Goal: Check status: Check status

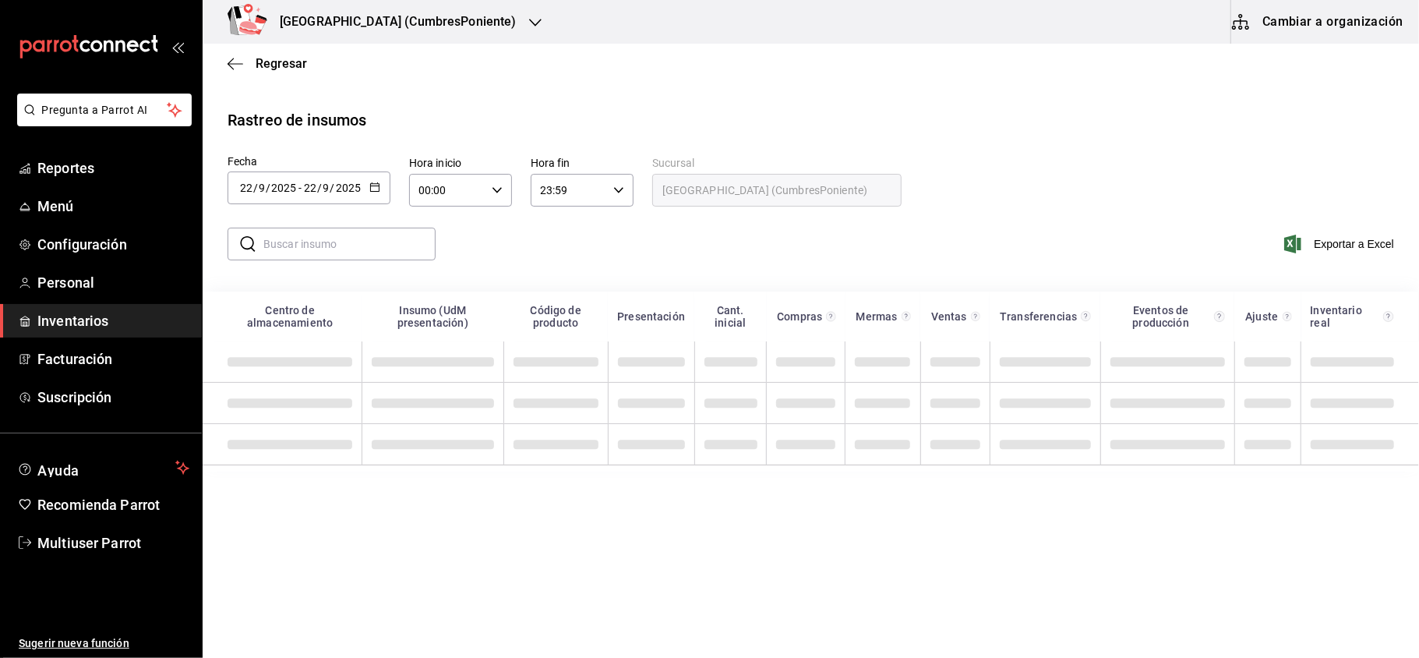
click at [376, 187] on icon "button" at bounding box center [374, 187] width 11 height 11
click at [301, 485] on li "Rango de fechas" at bounding box center [301, 482] width 147 height 35
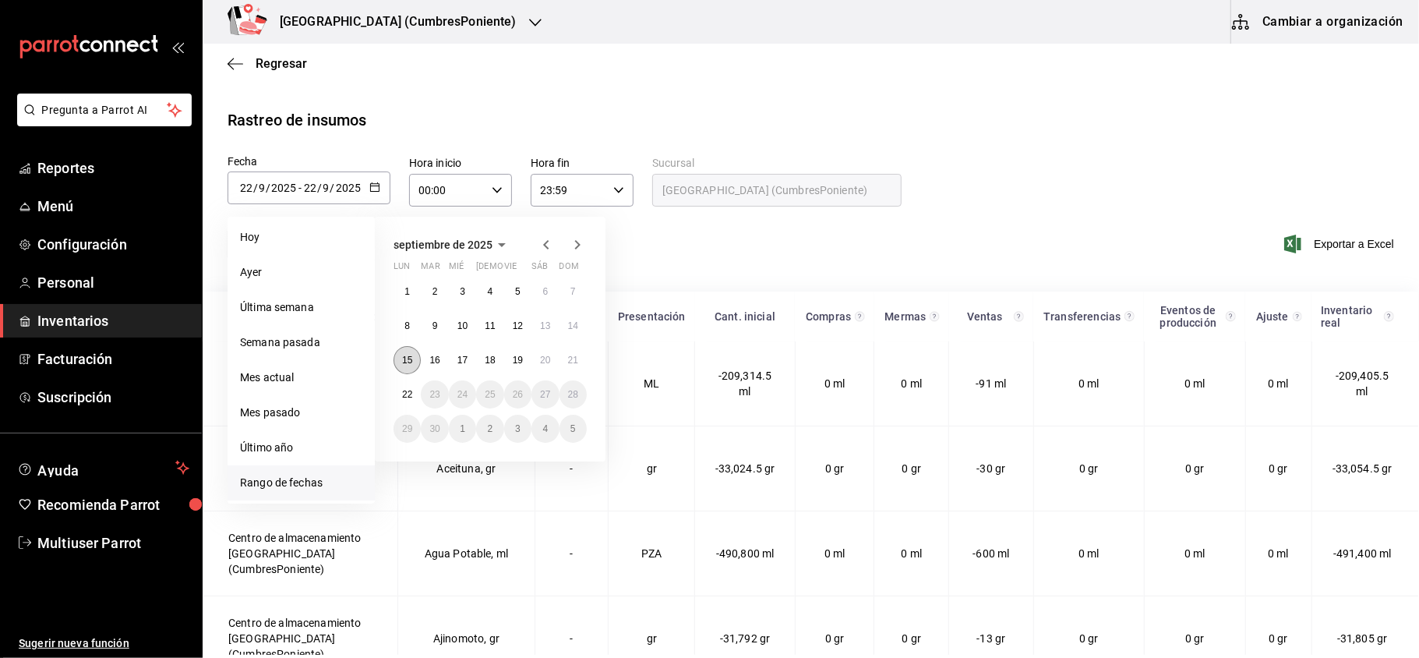
click at [409, 368] on button "15" at bounding box center [407, 360] width 27 height 28
click at [571, 359] on abbr "21" at bounding box center [573, 360] width 10 height 11
type input "[DATE]"
type input "15"
type input "[DATE]"
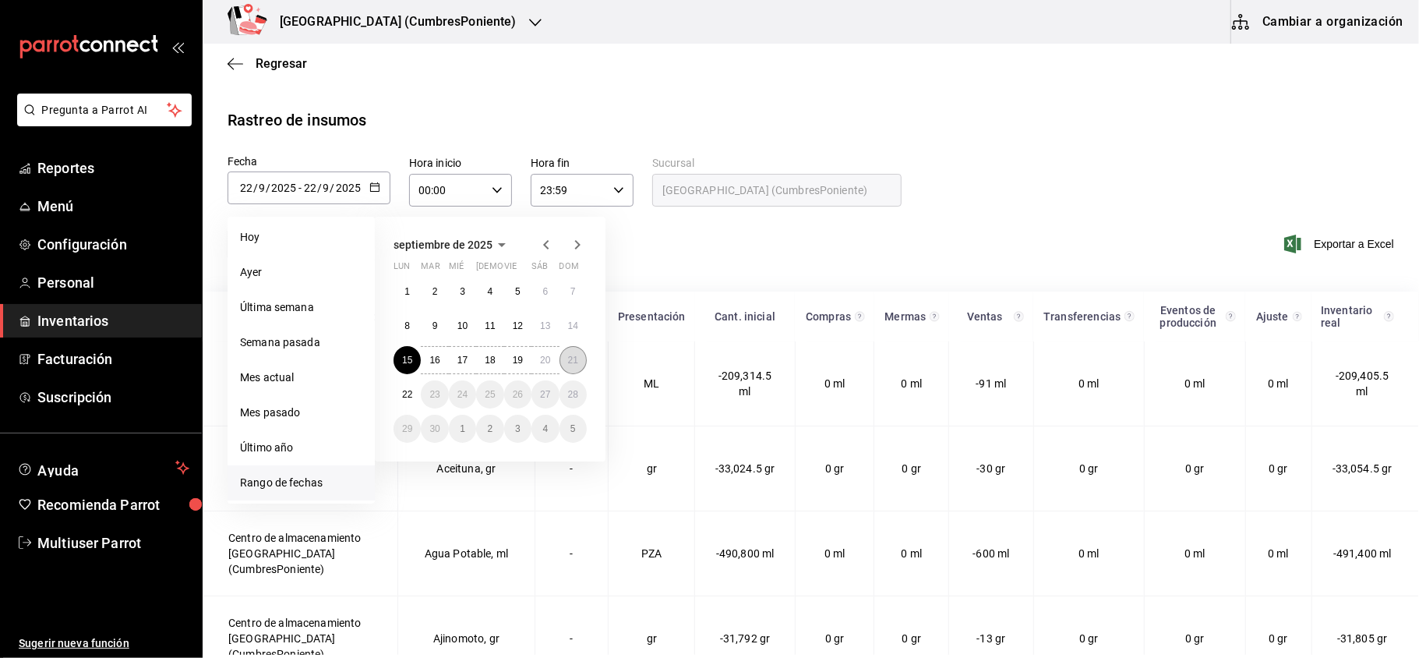
type input "21"
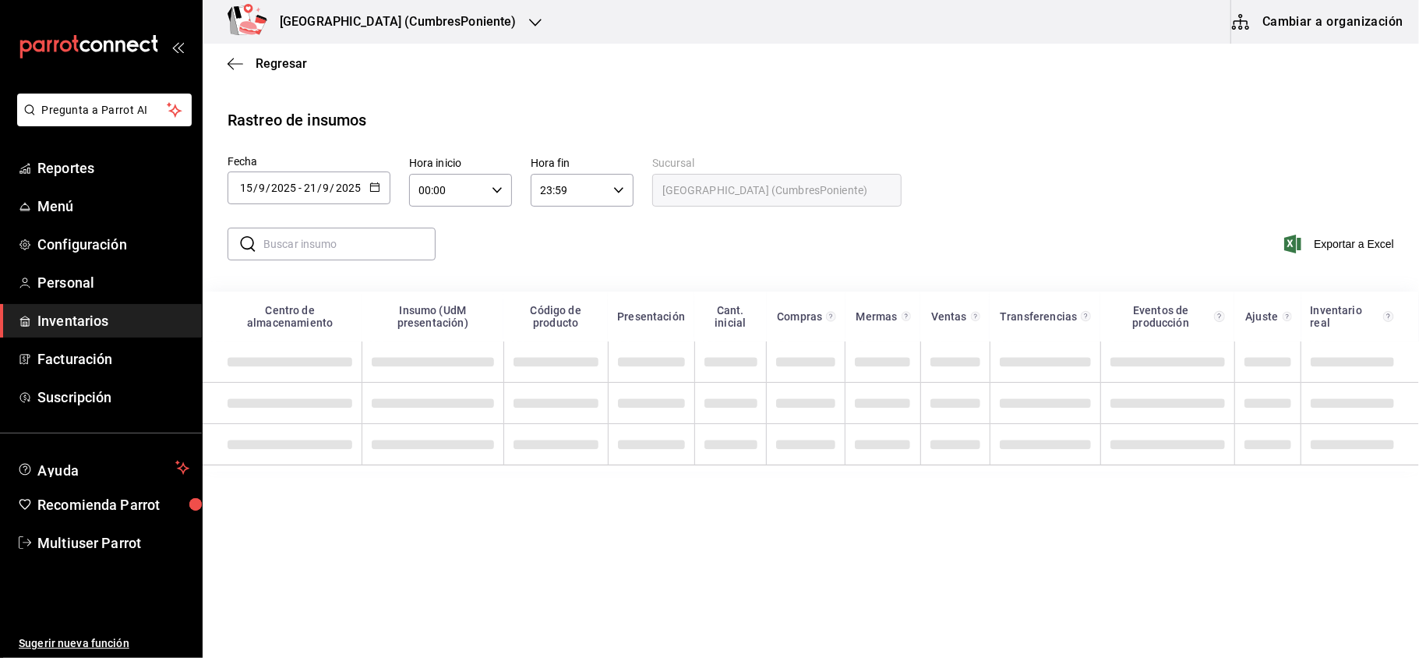
click at [359, 234] on input "text" at bounding box center [349, 243] width 172 height 31
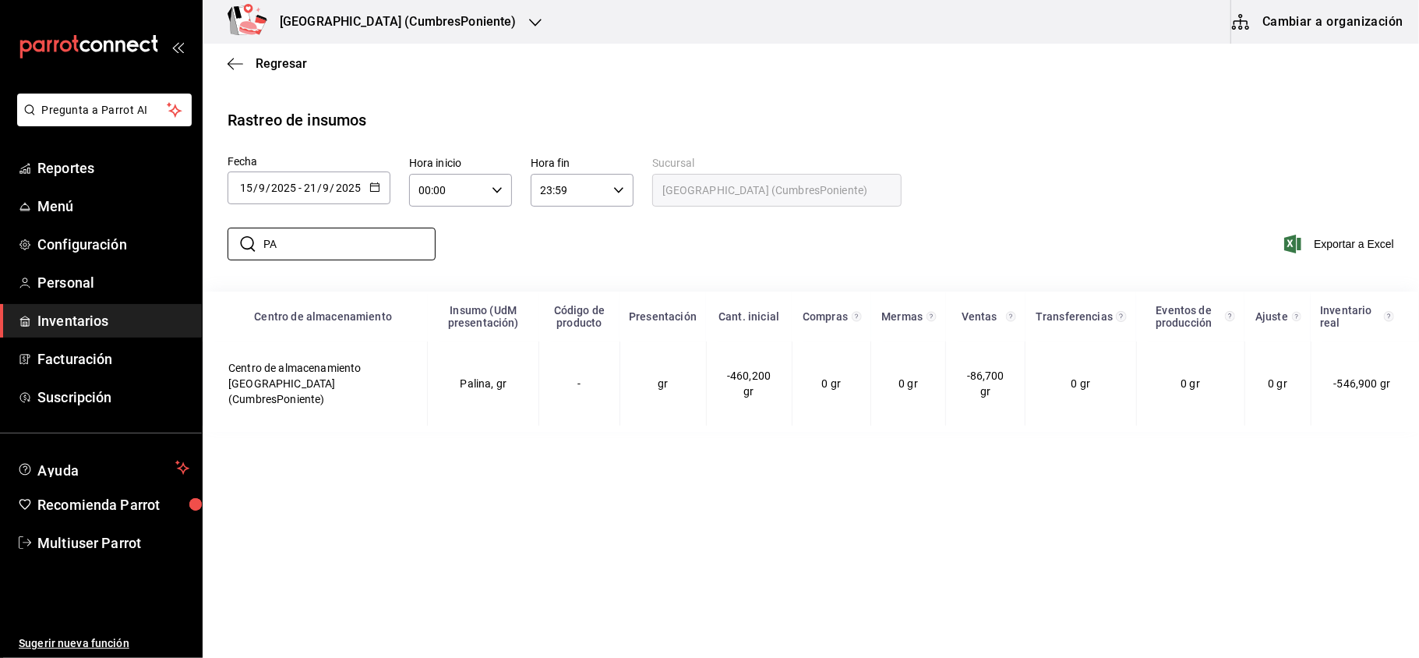
type input "P"
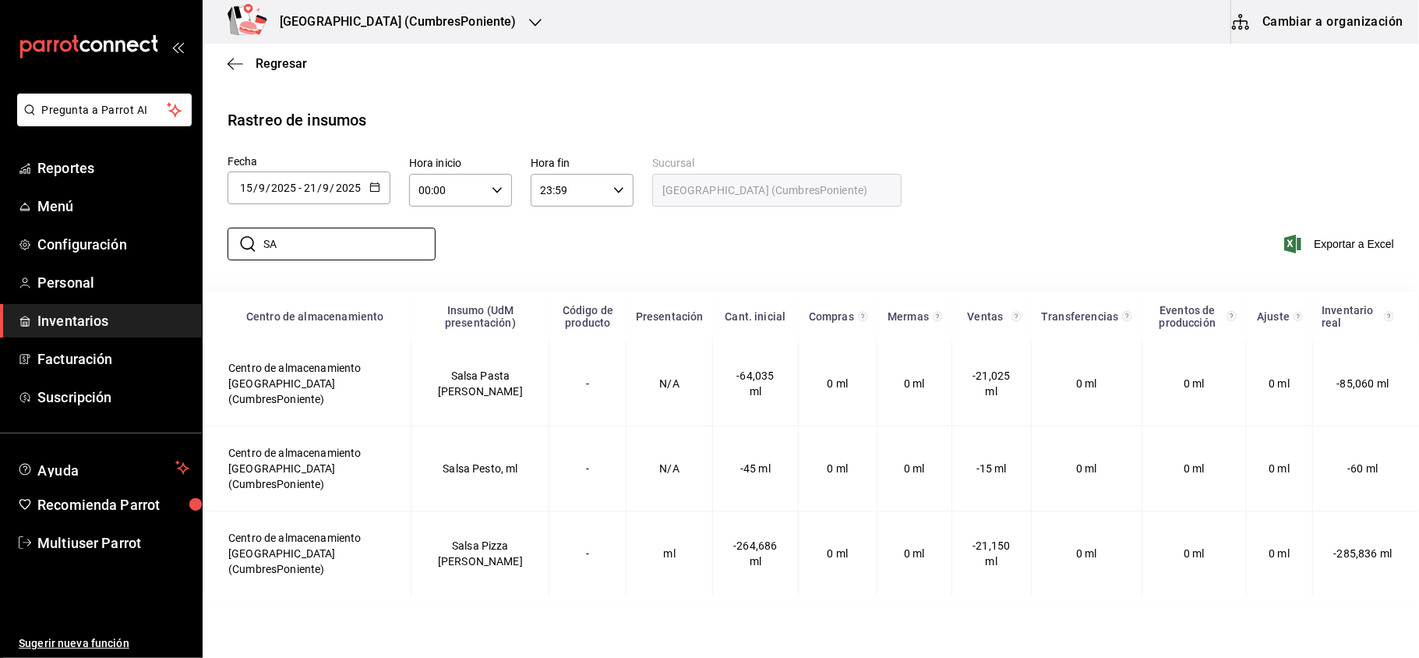
type input "S"
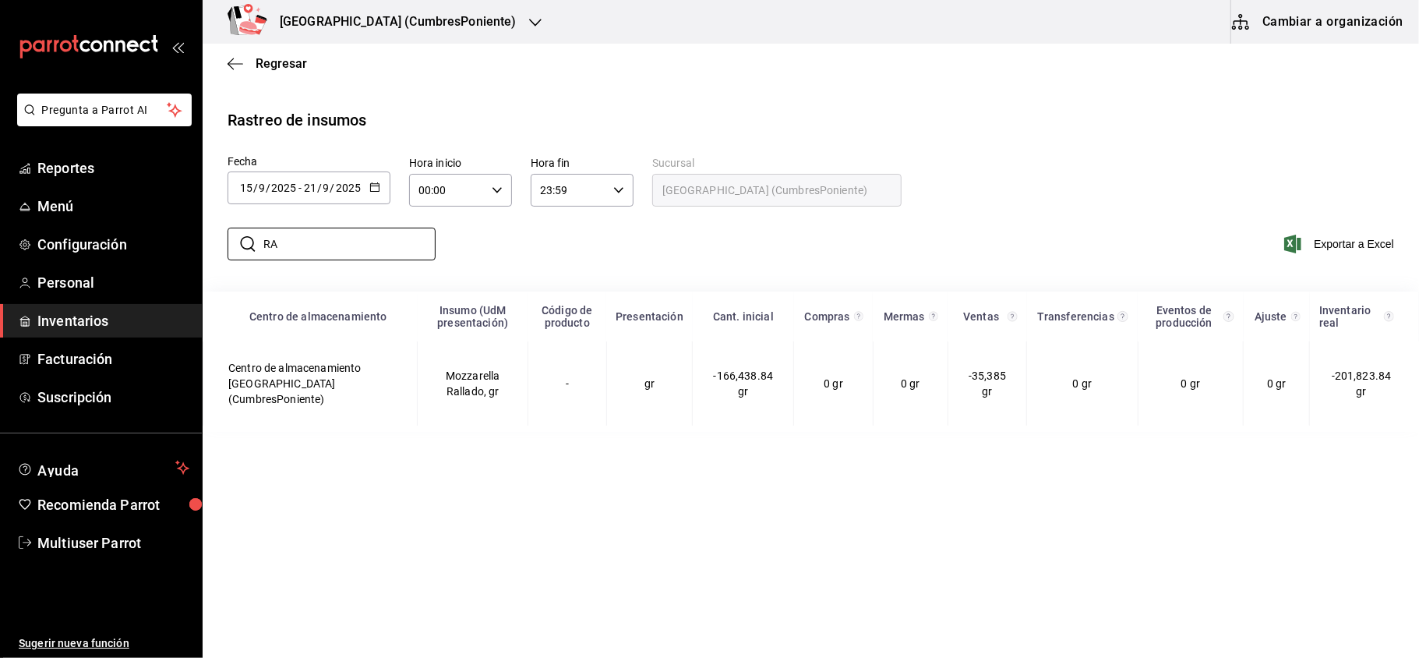
type input "R"
type input "S"
type input "P"
type input "C"
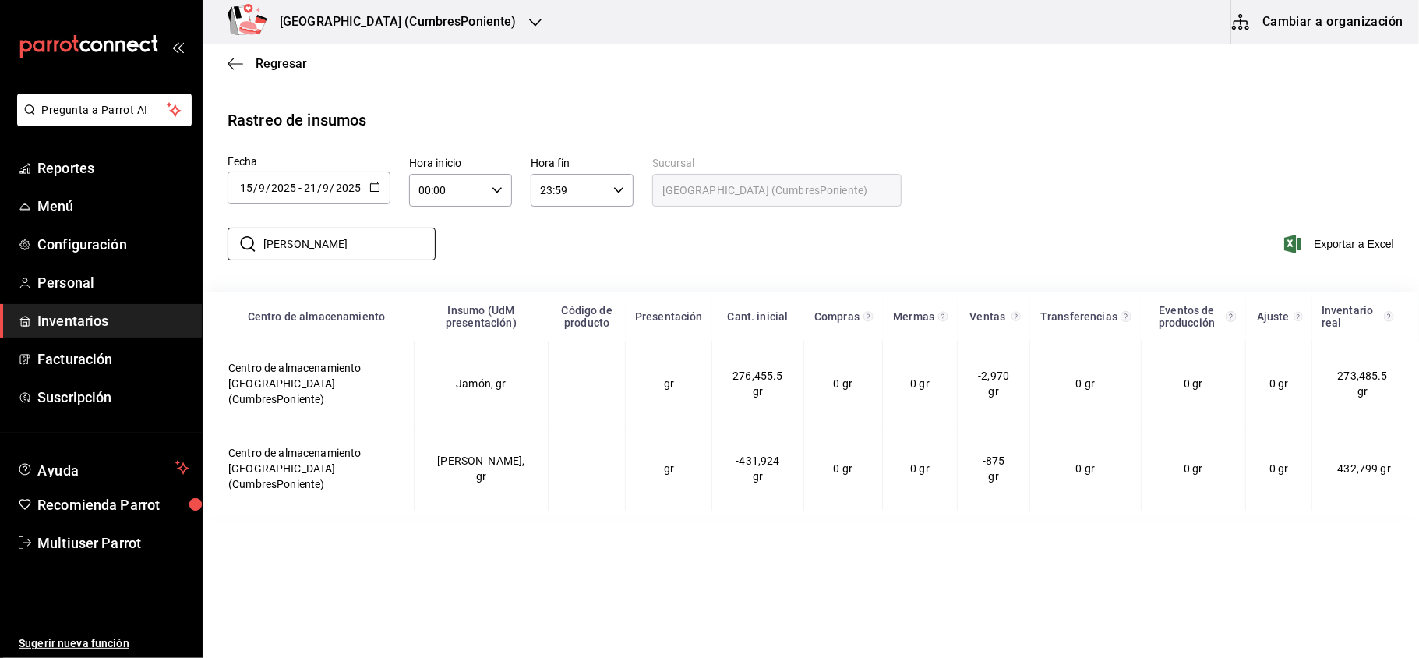
type input "J"
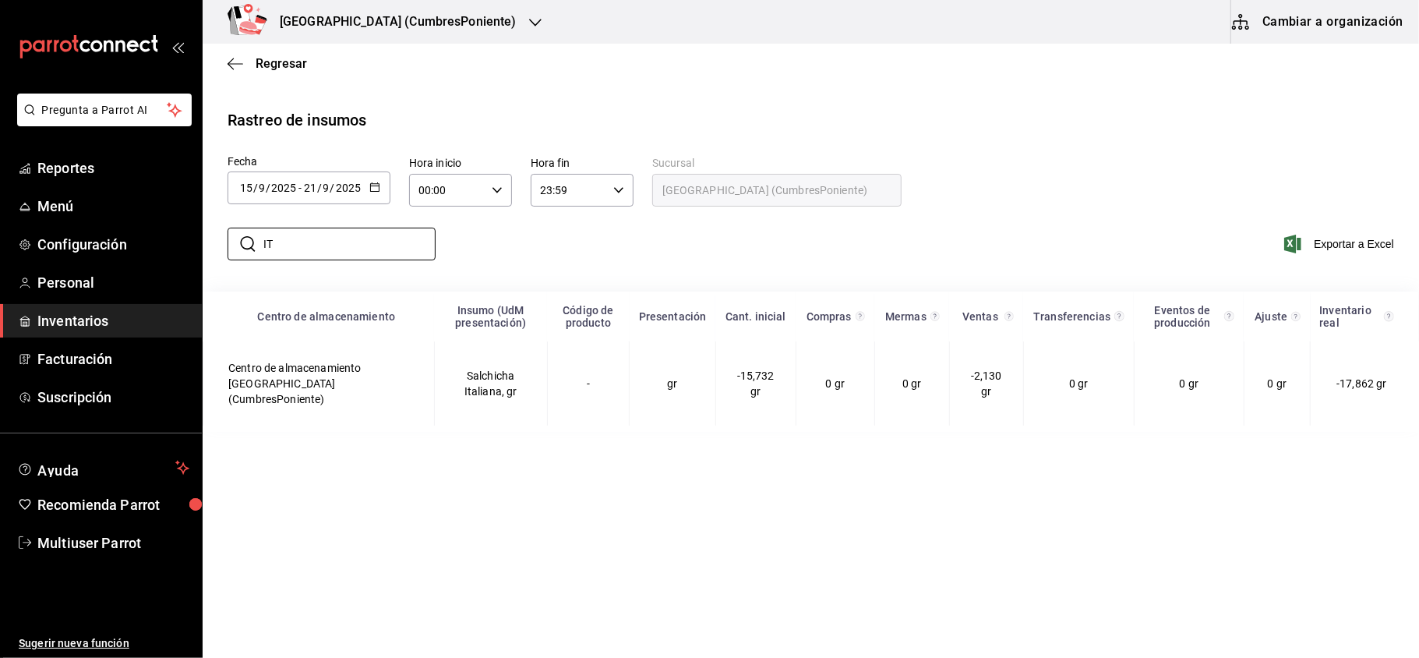
type input "I"
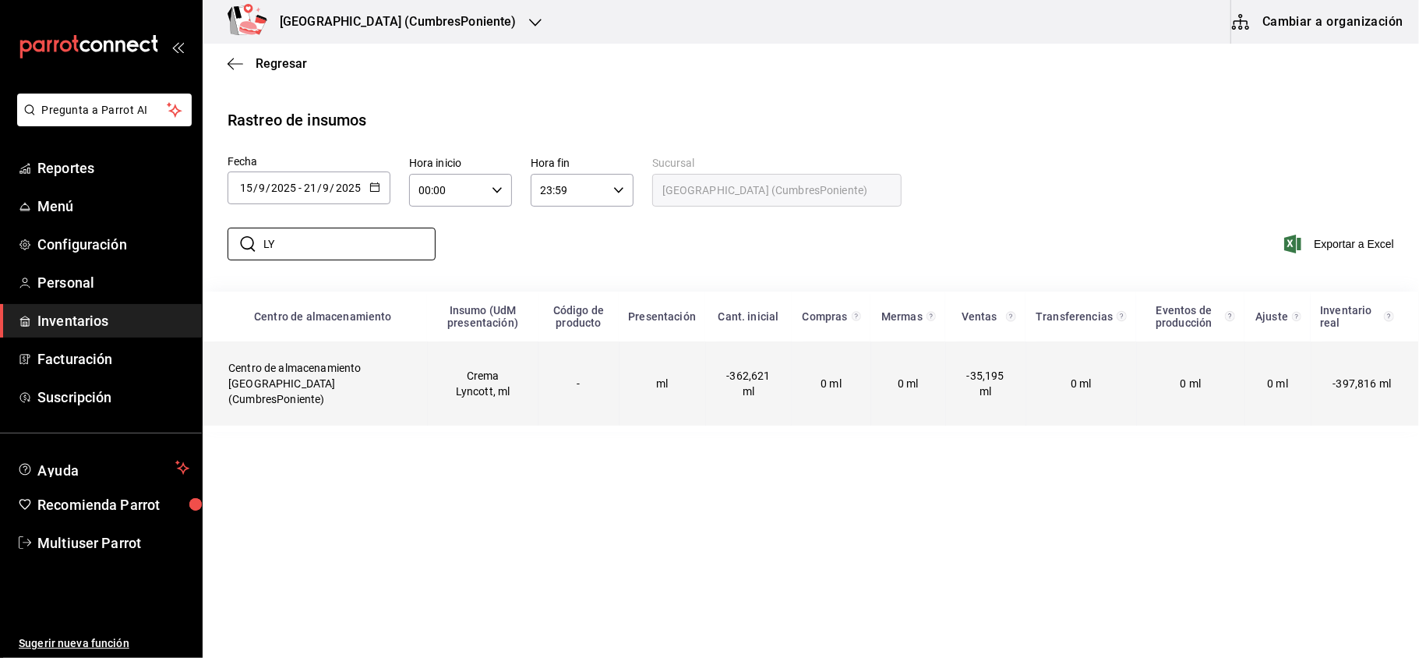
type input "L"
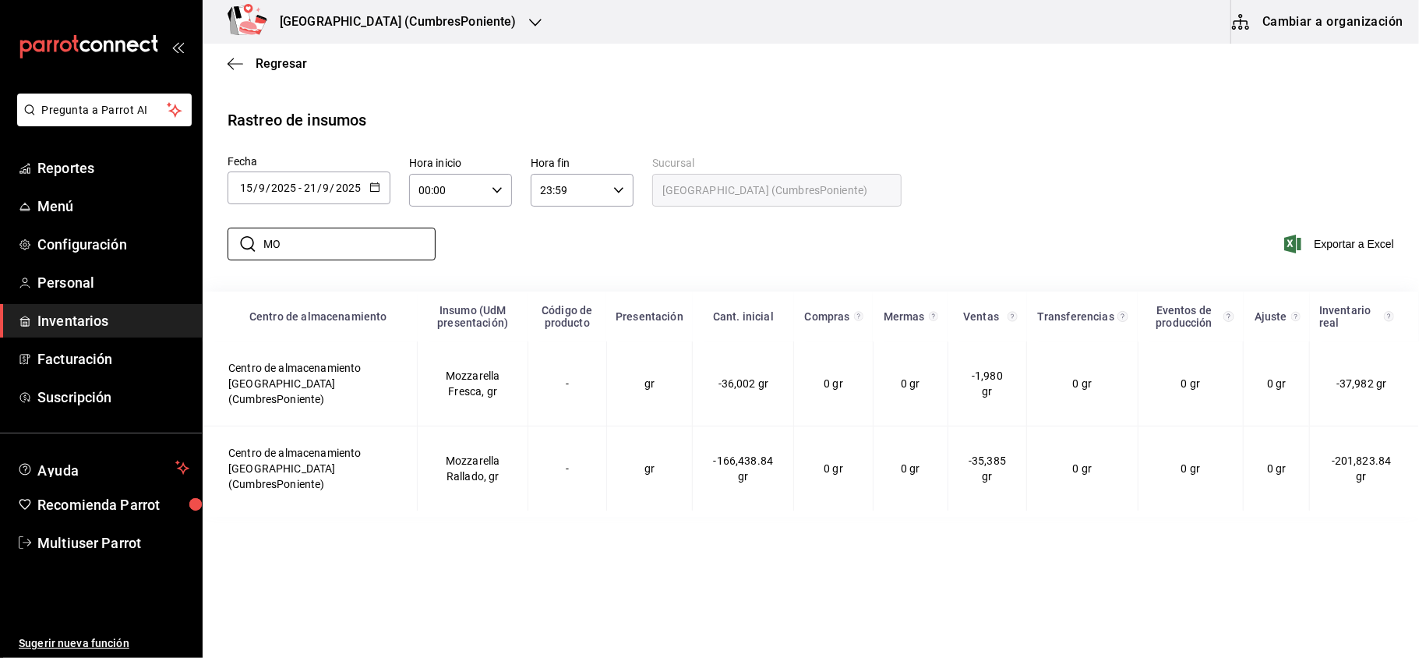
type input "M"
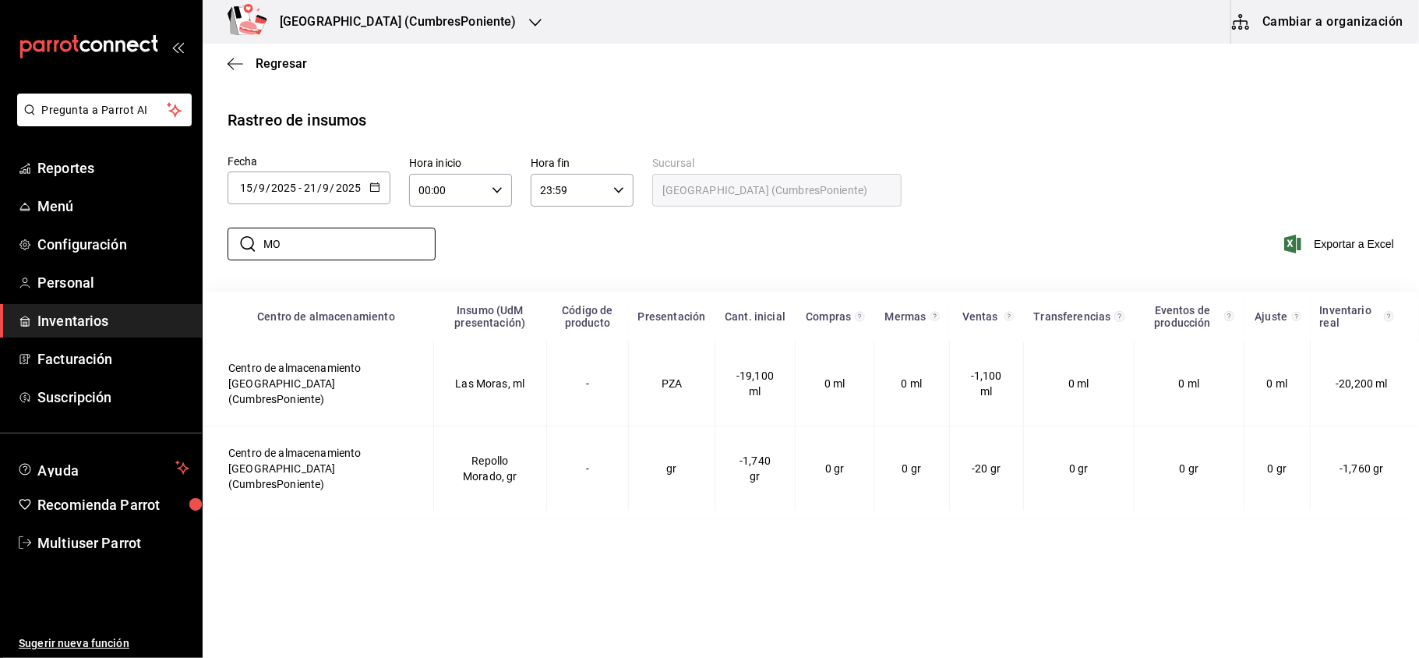
type input "M"
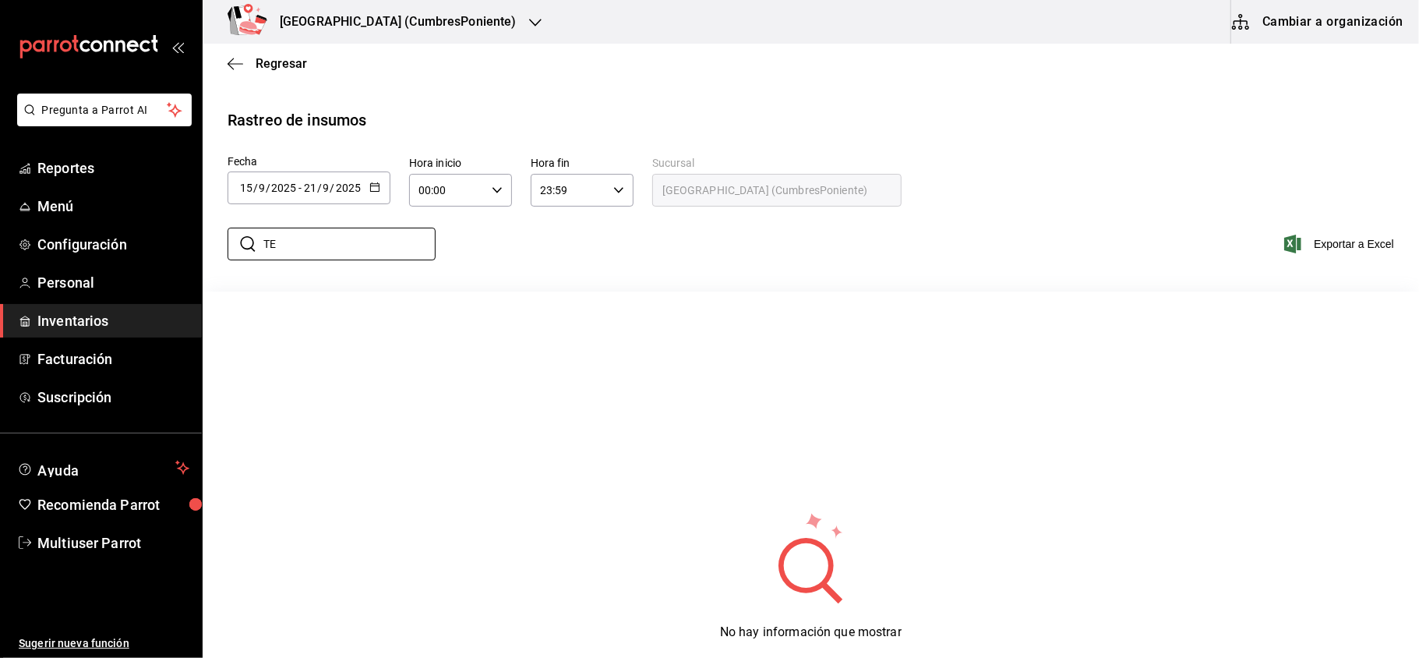
type input "T"
type input "A"
type input "3"
type input "2"
type input "N"
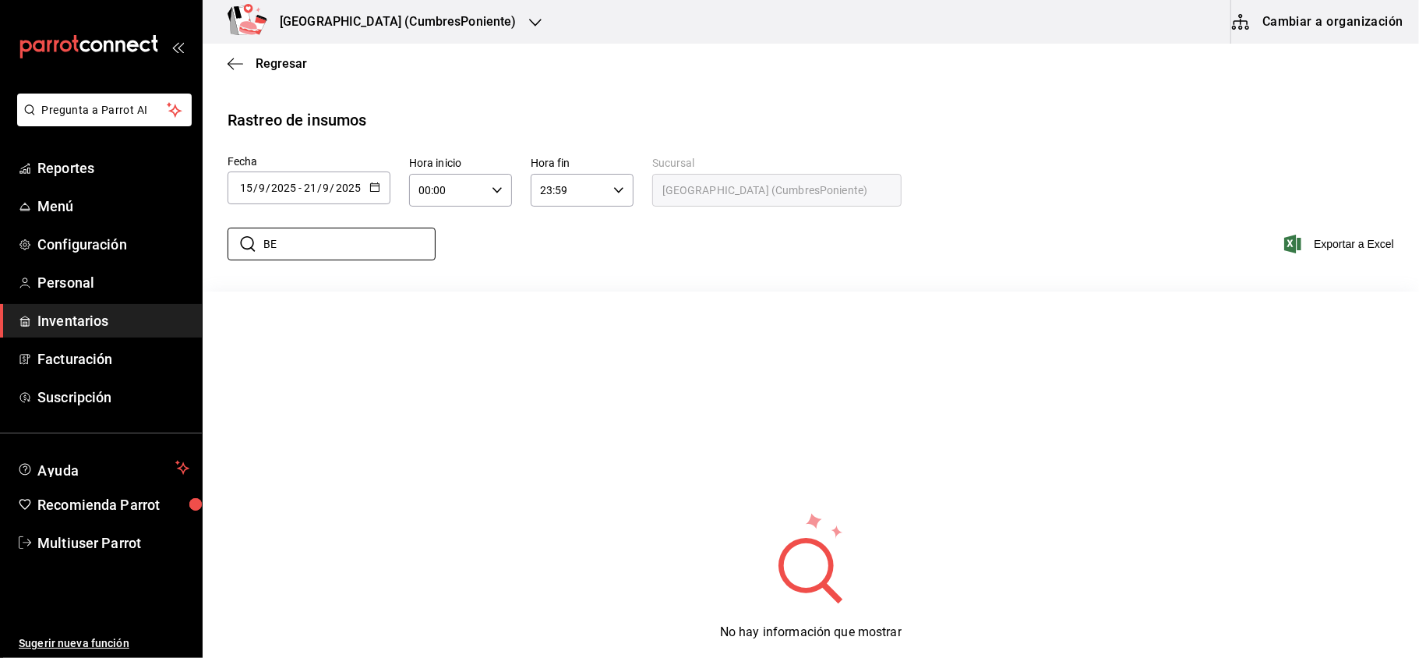
type input "B"
type input "H"
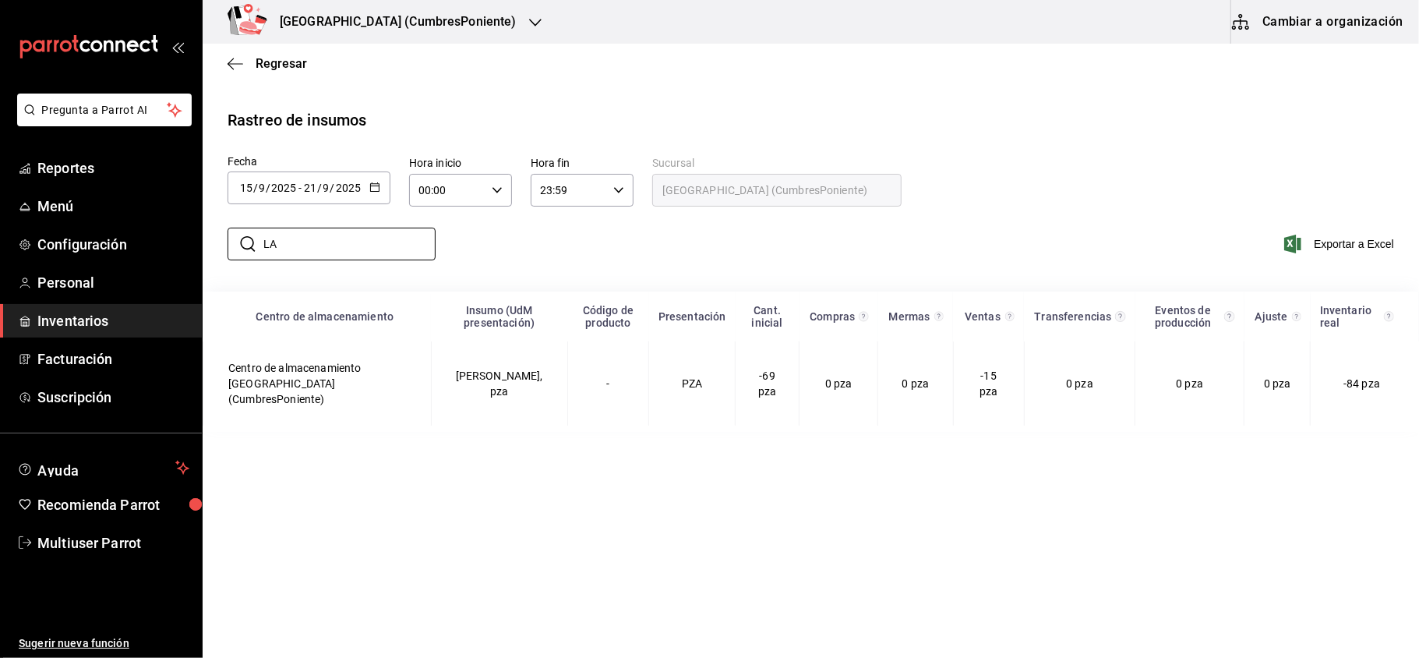
type input "L"
type input "F"
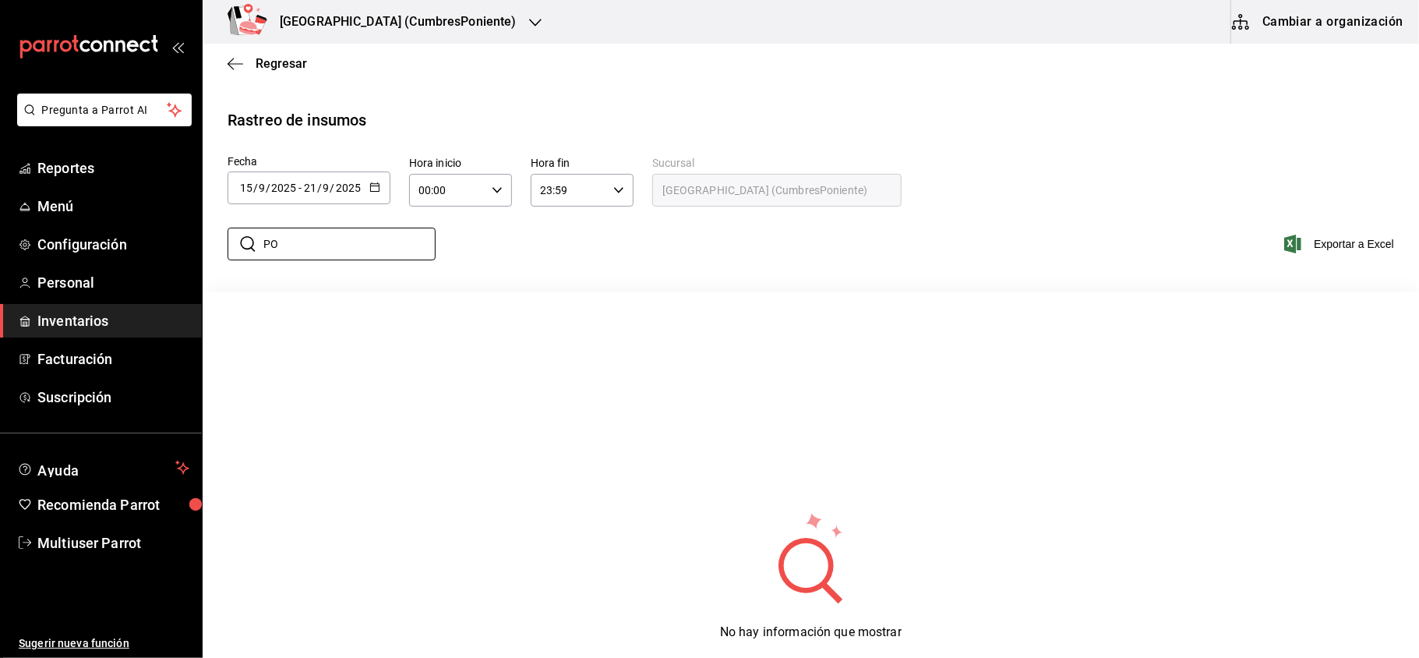
type input "P"
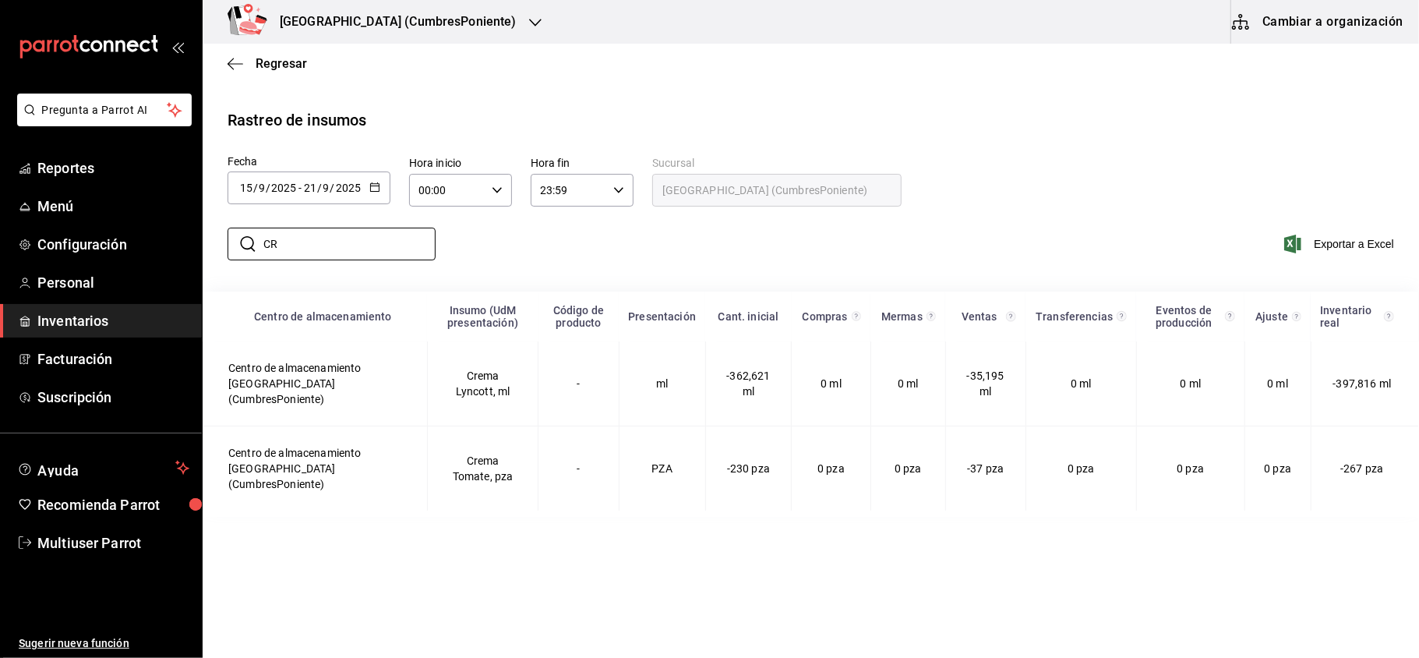
type input "C"
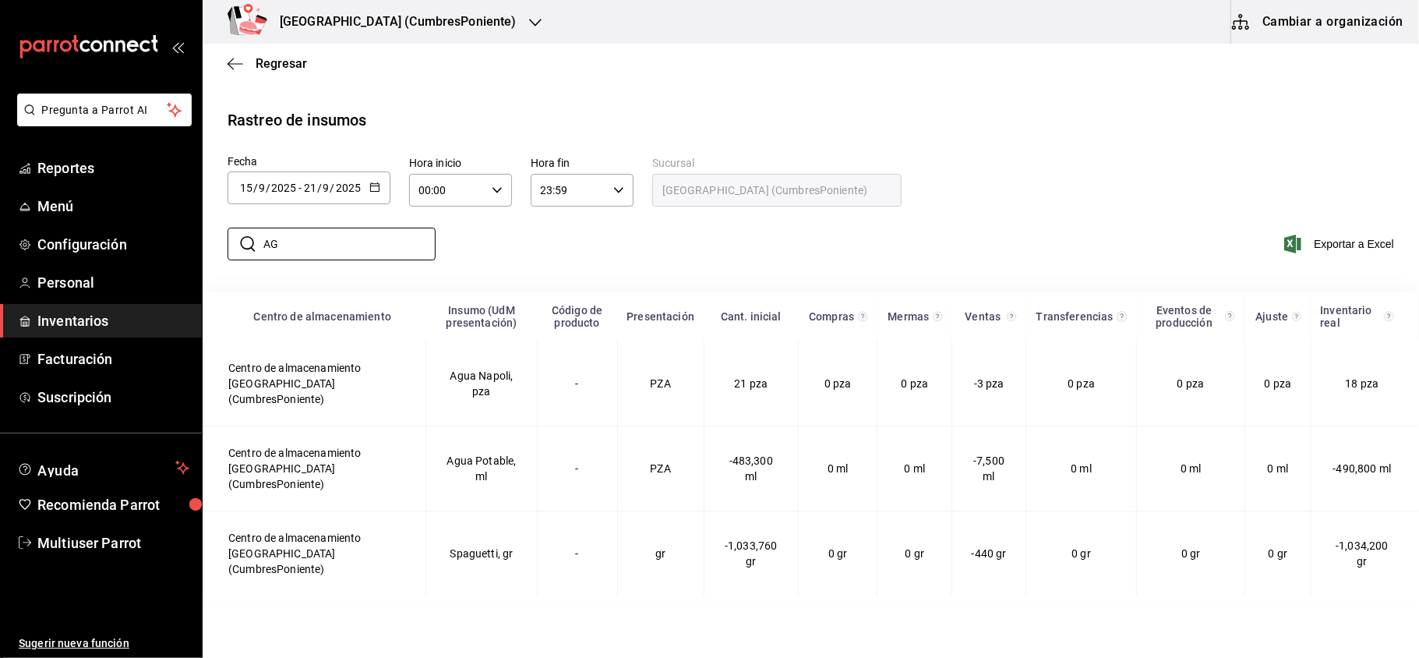
type input "A"
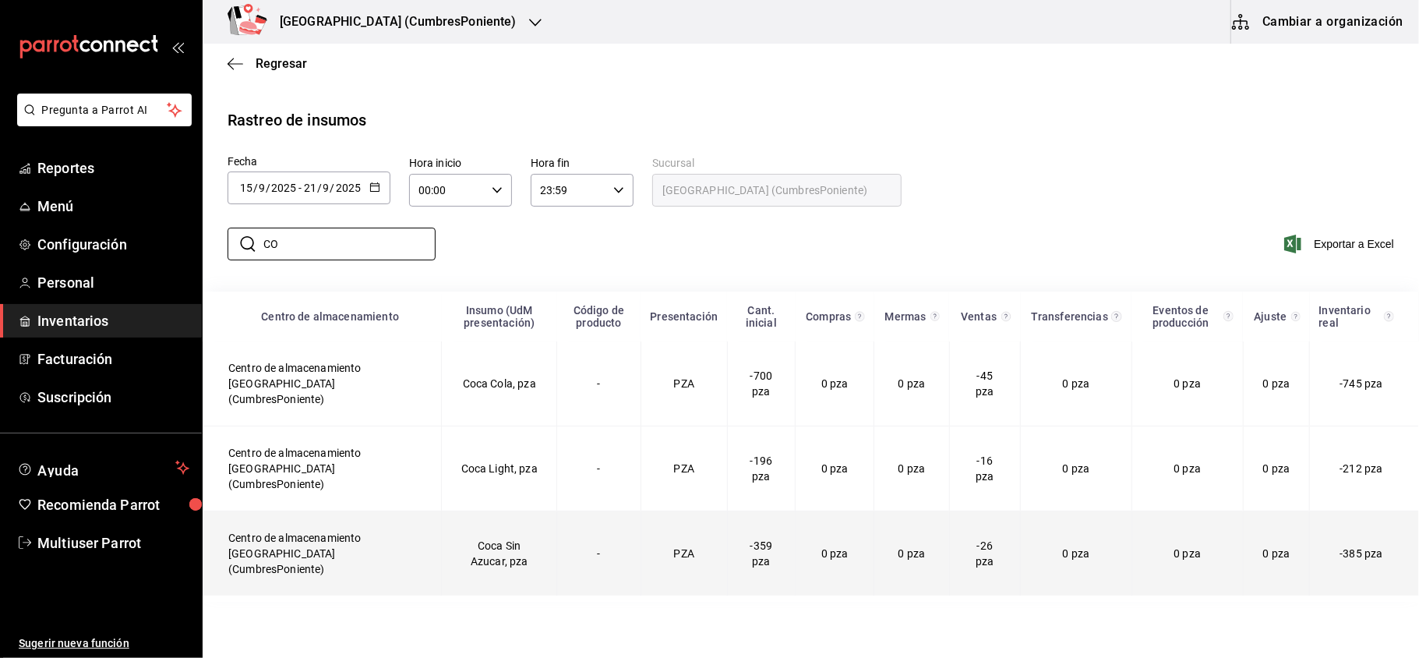
type input "C"
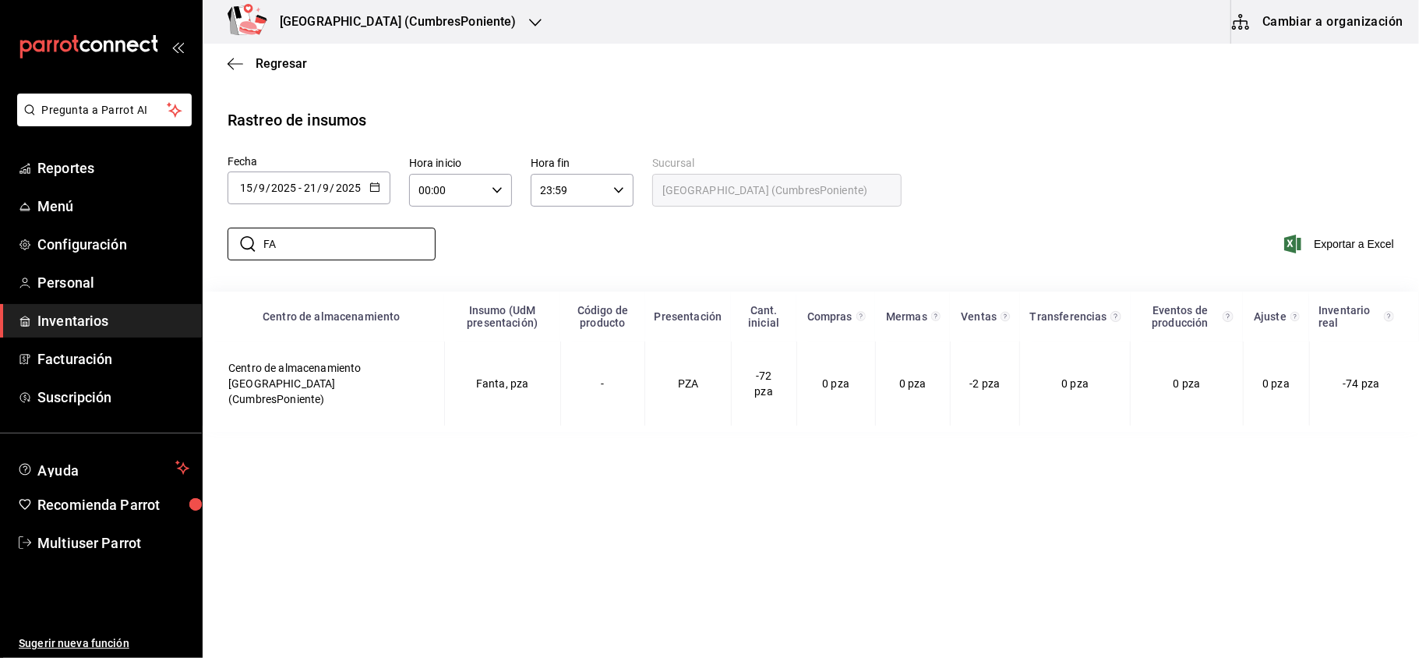
type input "F"
type input "S"
type input "J"
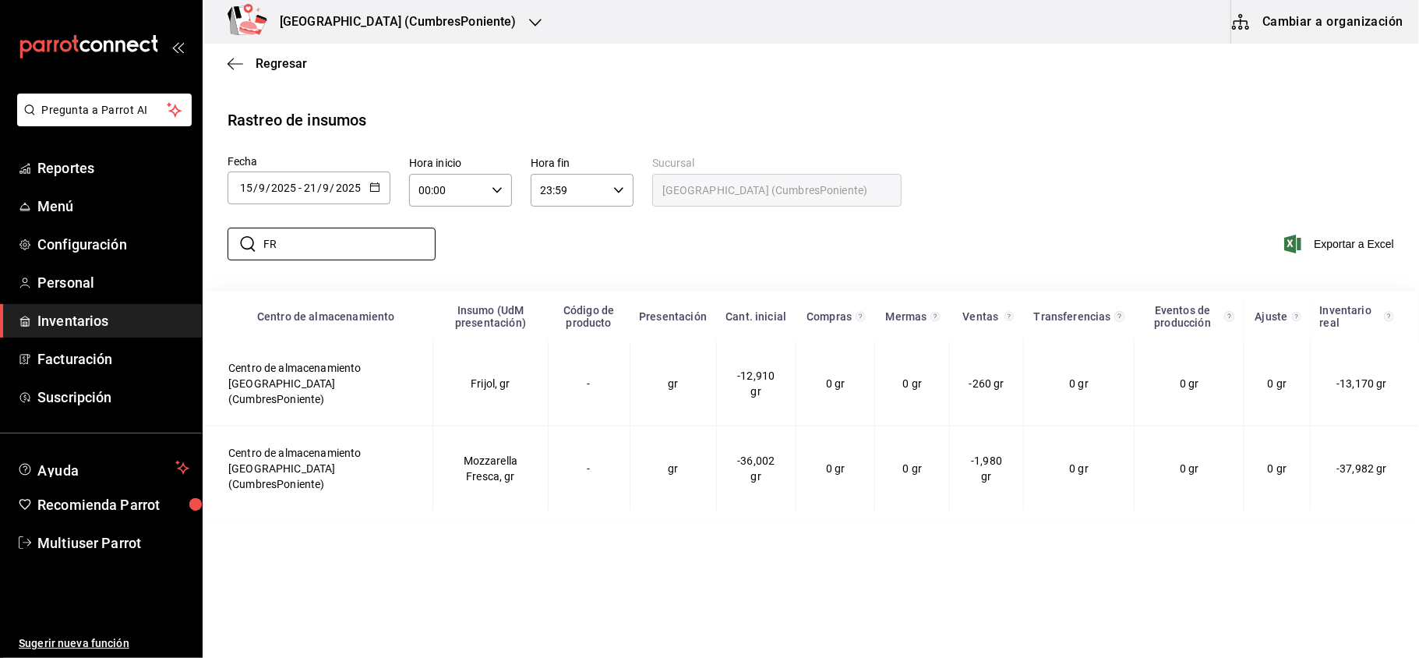
type input "F"
type input "S"
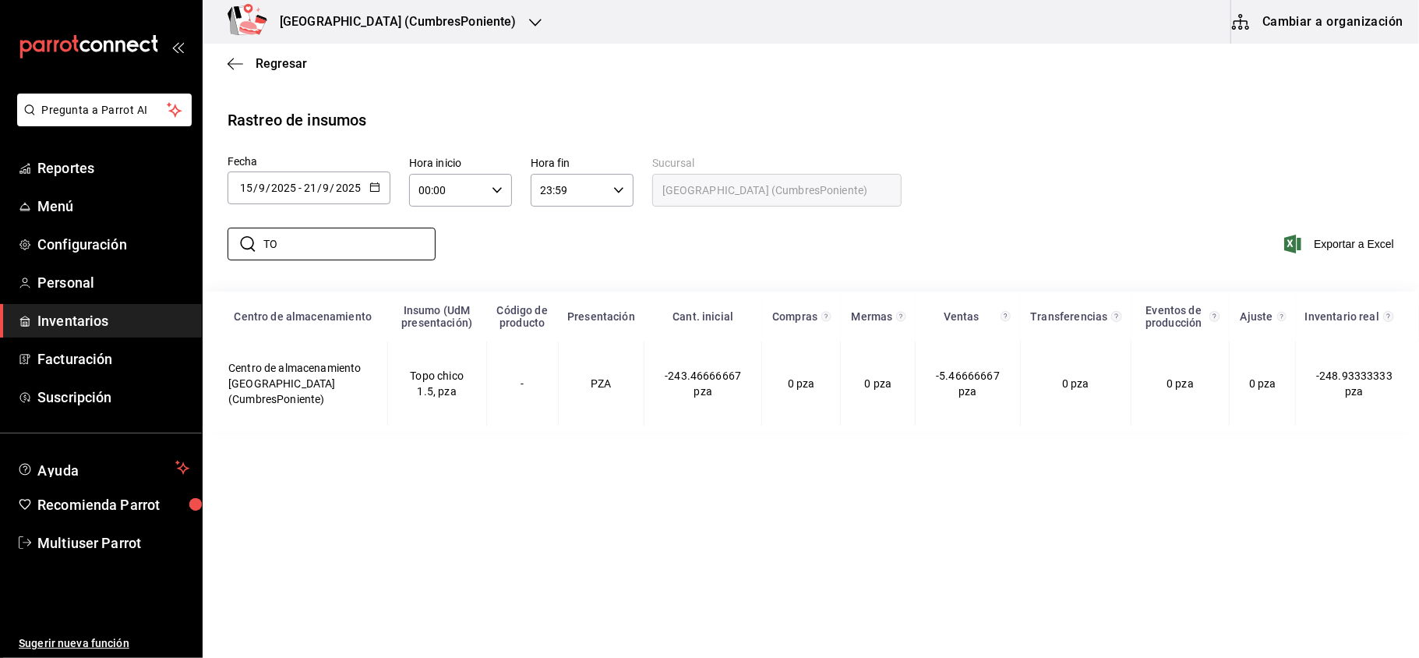
type input "T"
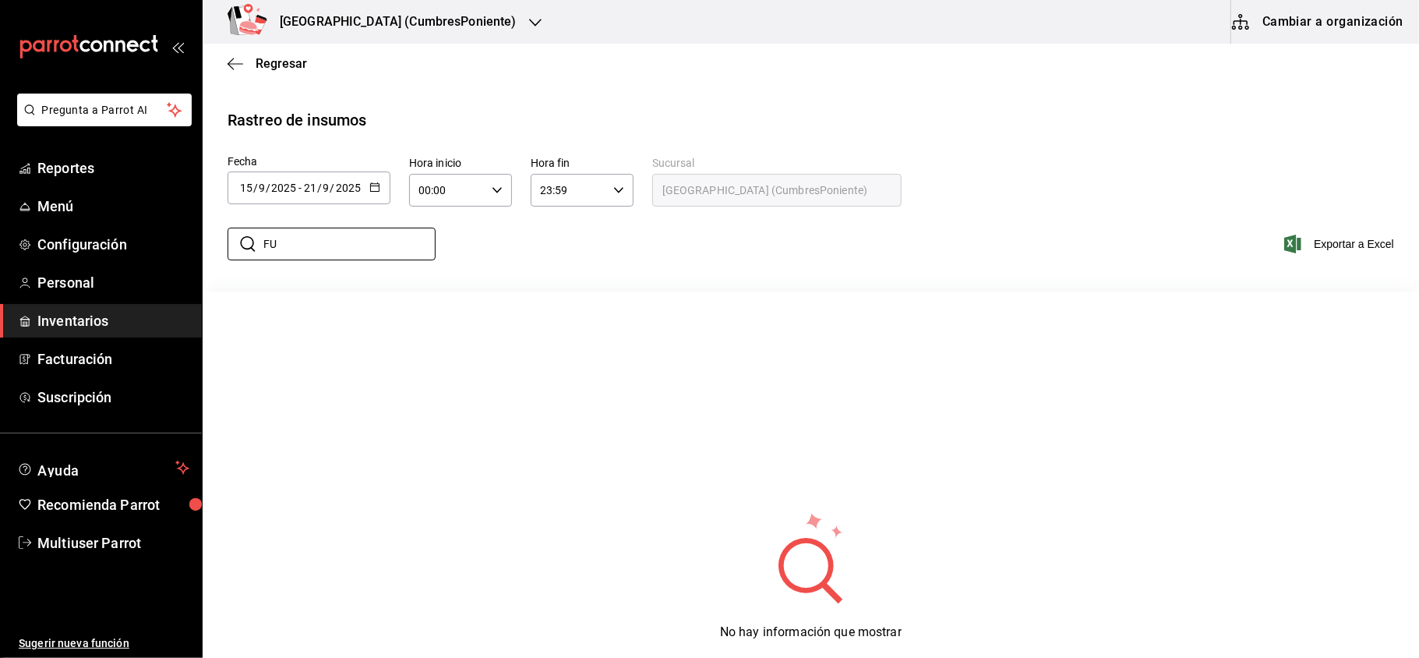
type input "F"
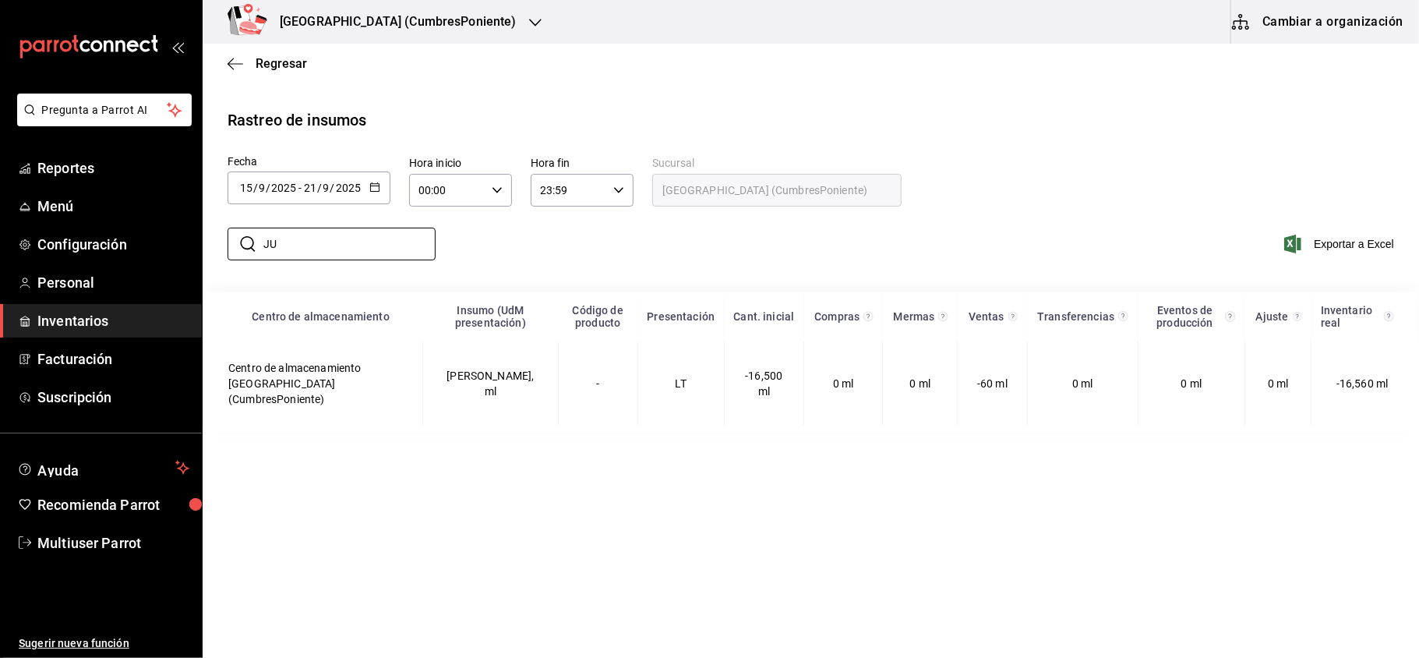
type input "J"
type input "T"
type input "C"
type input "B"
type input "P"
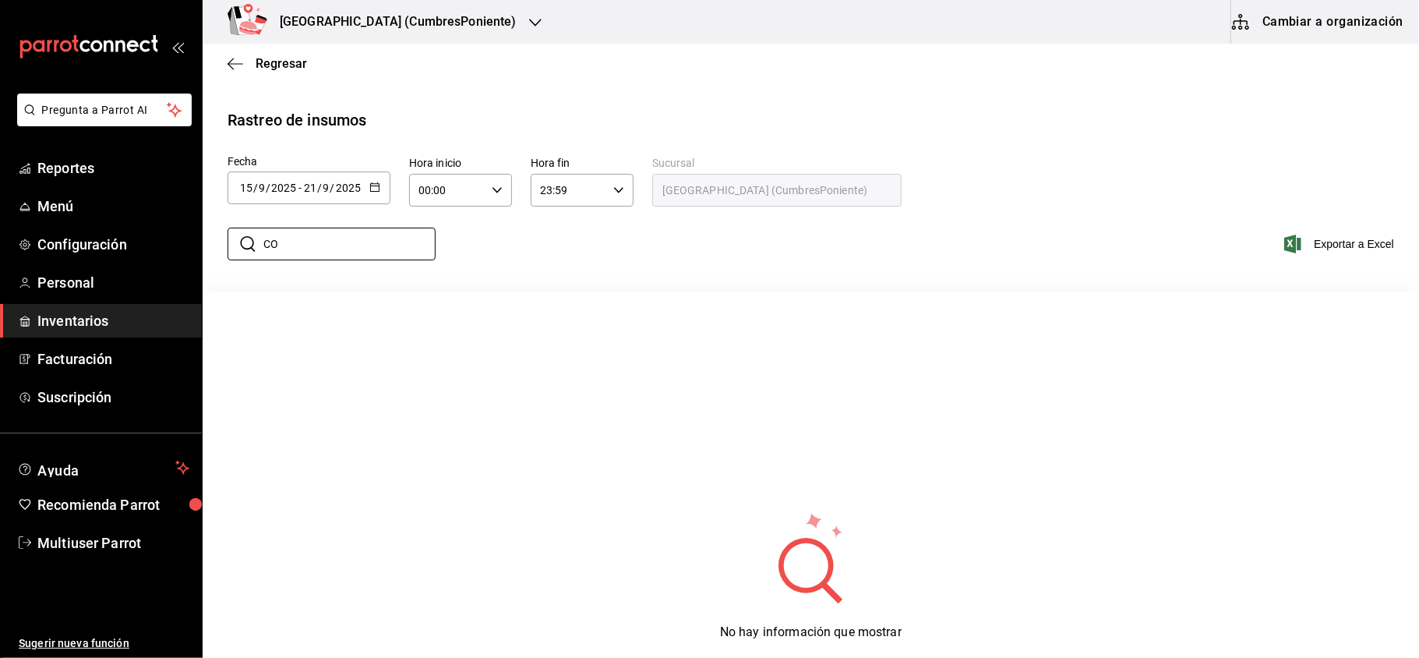
type input "C"
type input "V"
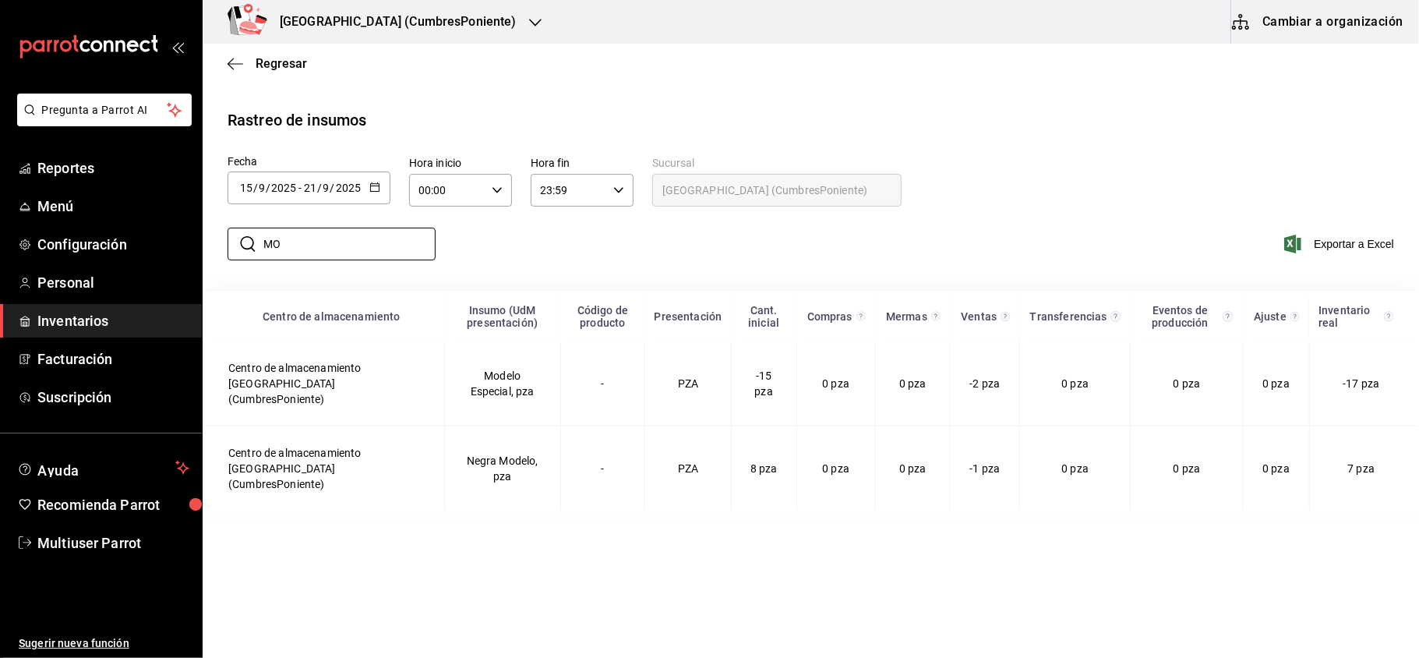
type input "M"
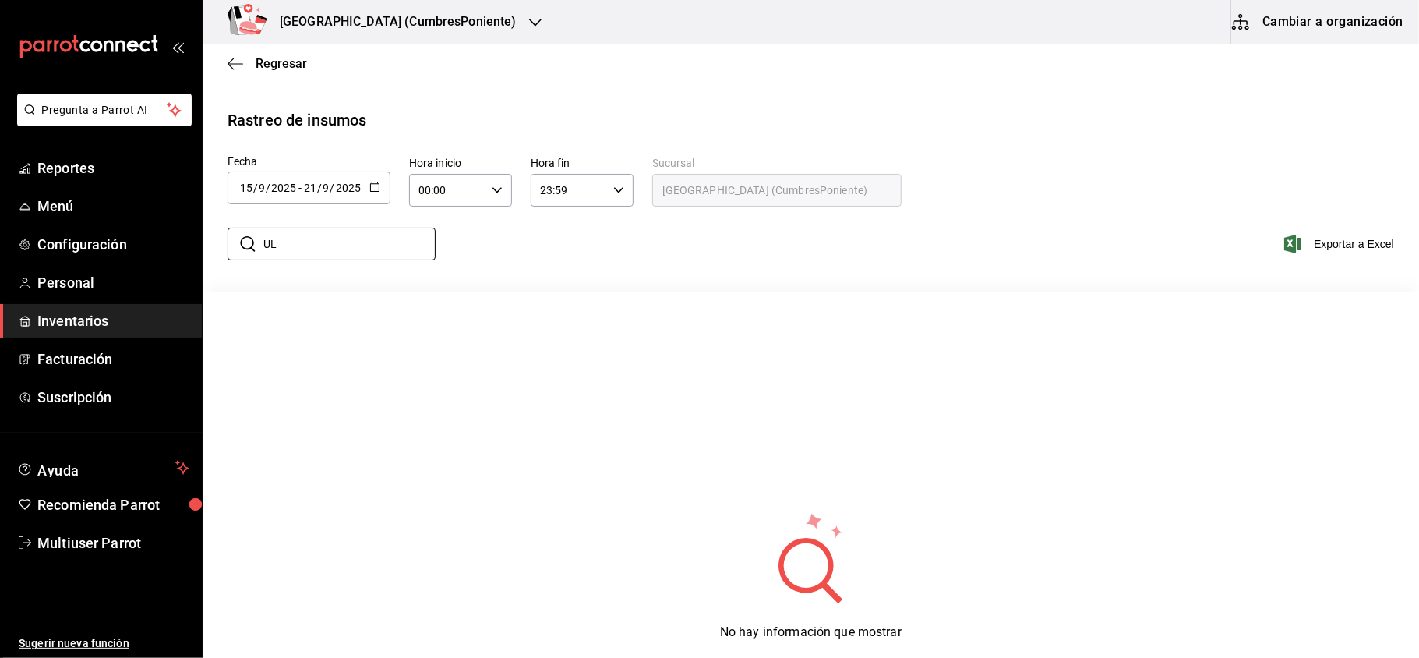
type input "U"
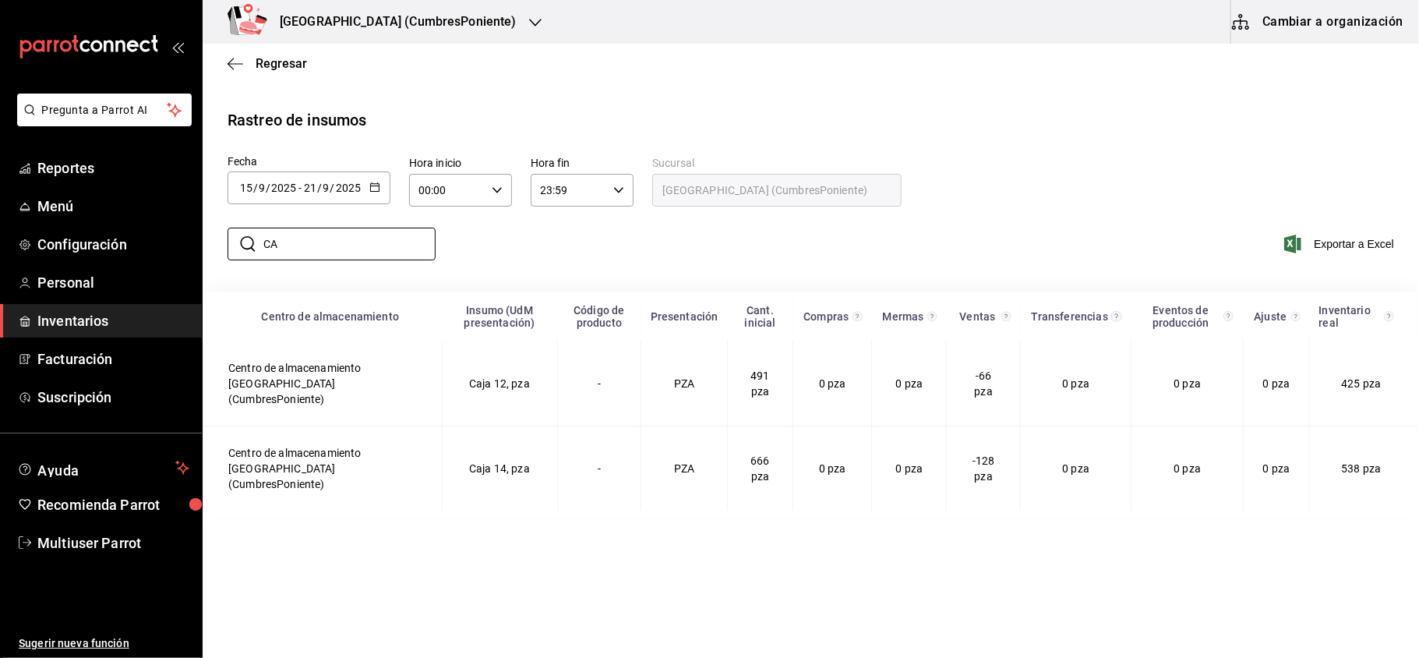
type input "C"
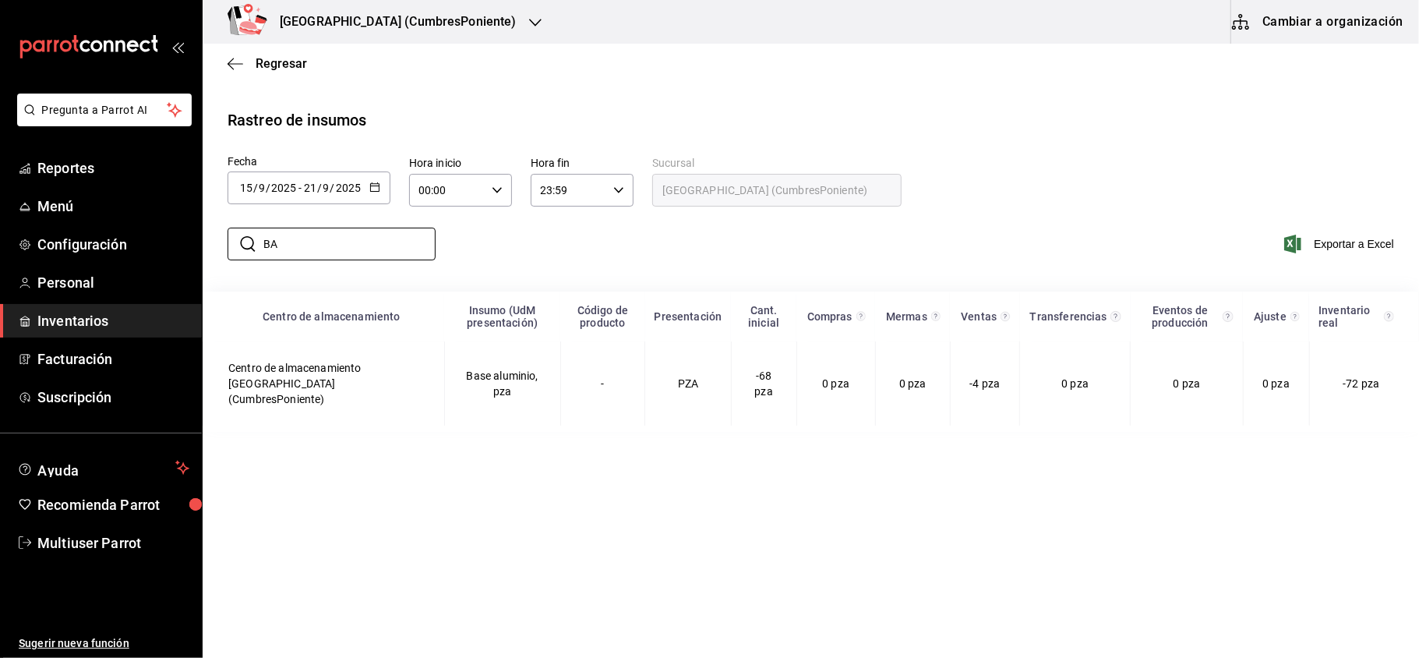
type input "B"
type input "R"
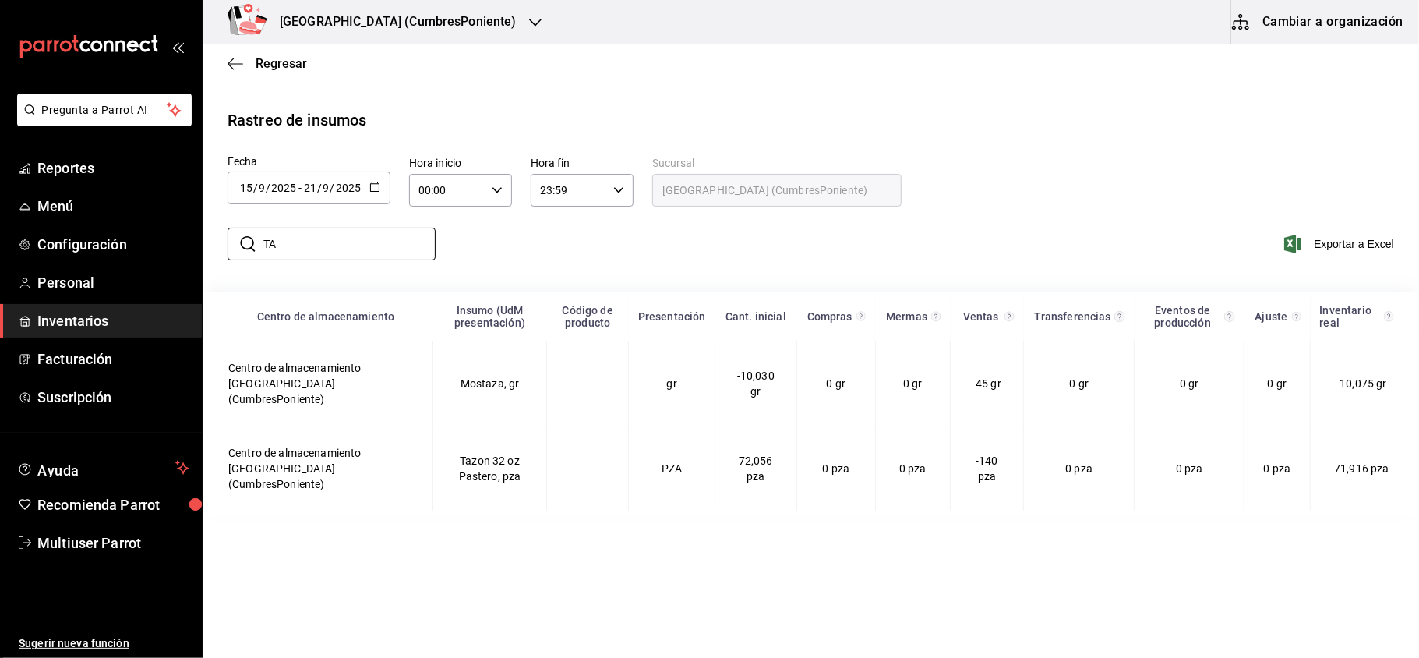
type input "T"
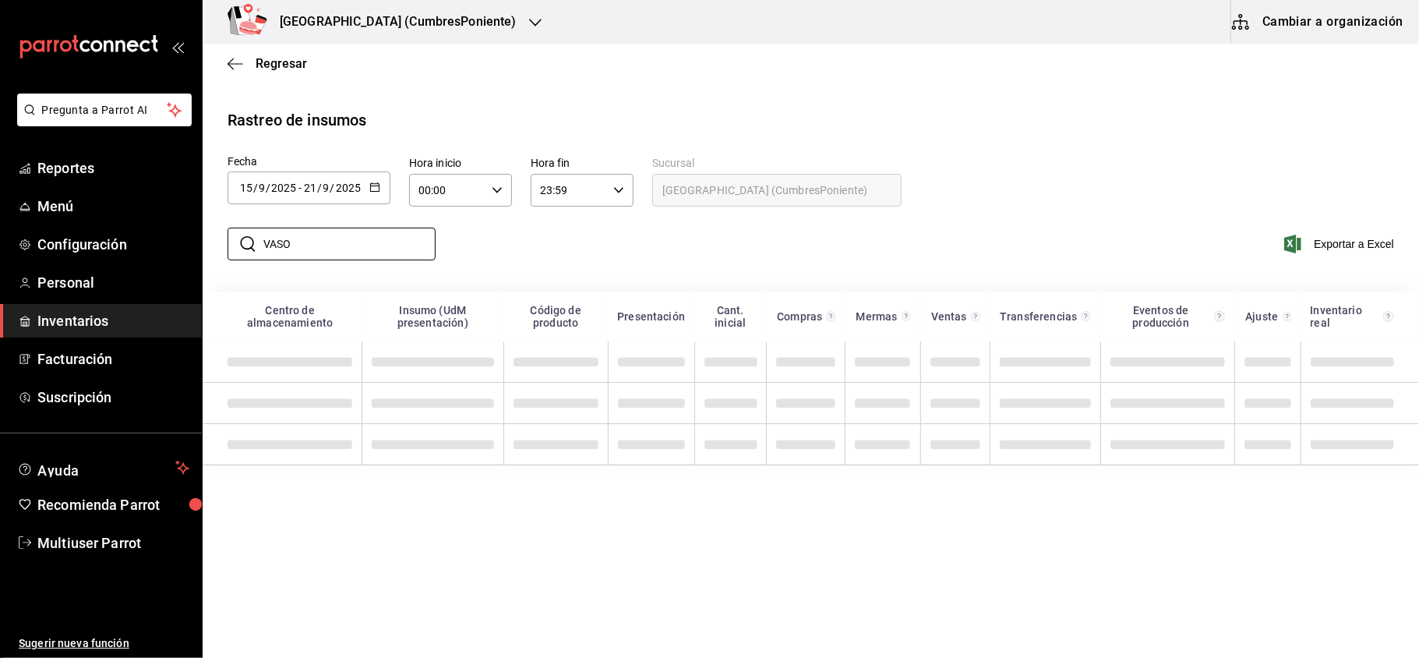
type input "VASO"
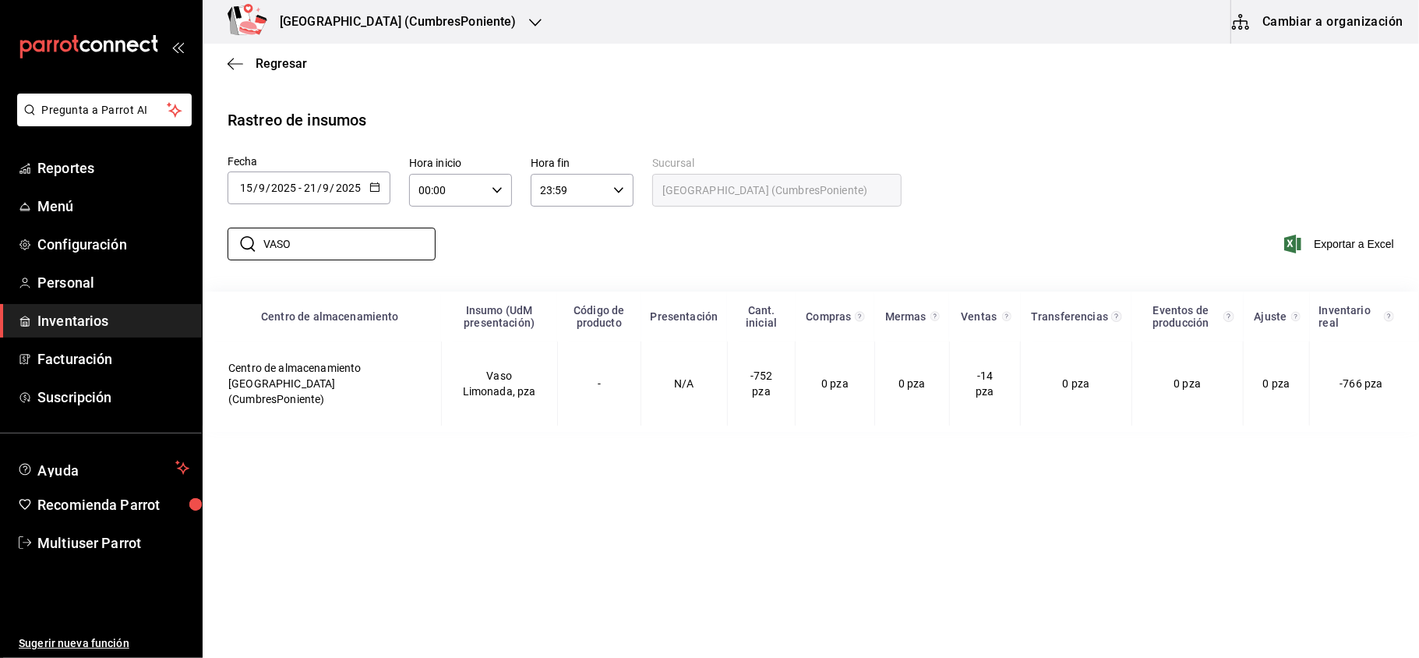
click at [529, 25] on icon "button" at bounding box center [535, 22] width 12 height 12
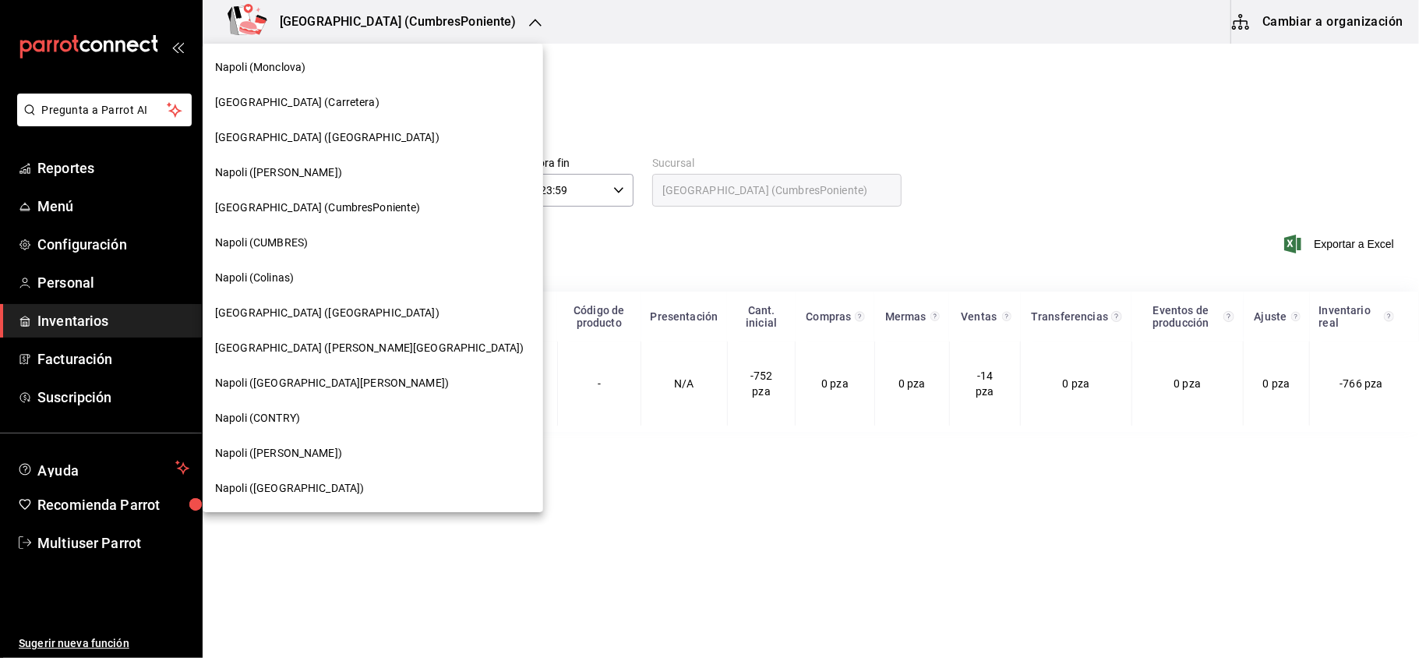
click at [371, 251] on div "Napoli (CUMBRES)" at bounding box center [373, 242] width 341 height 35
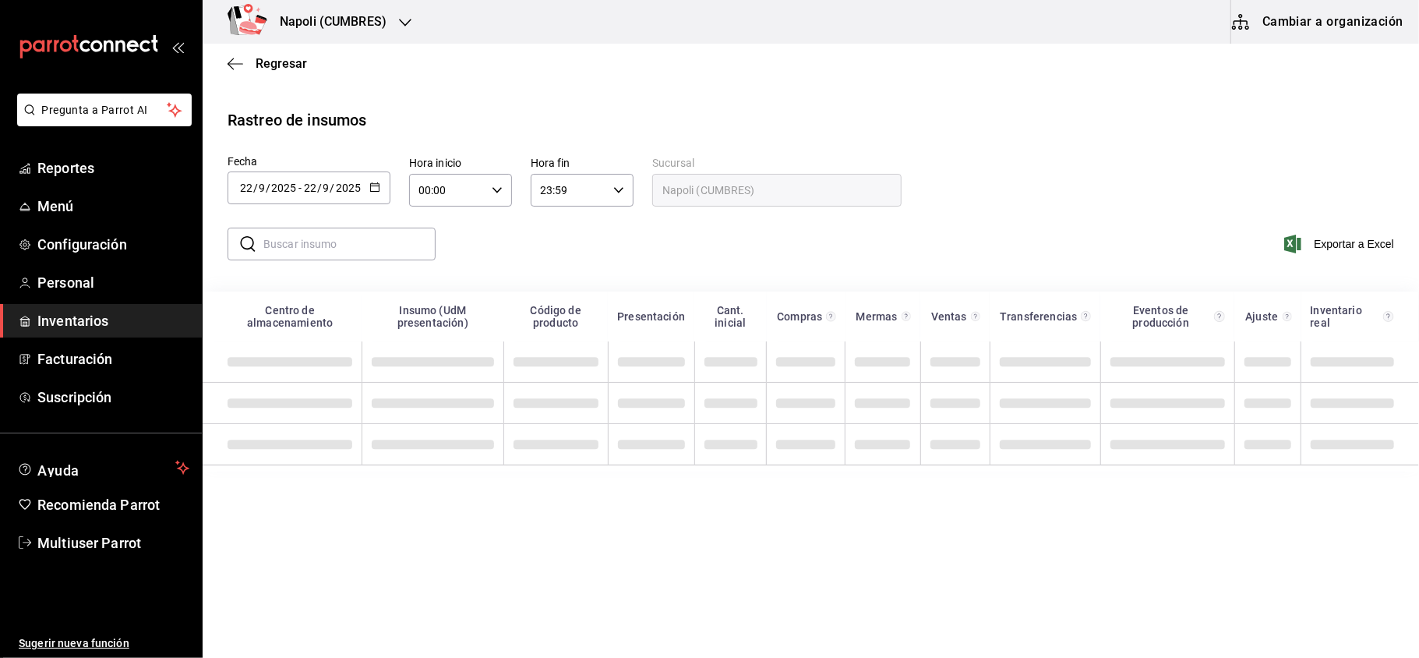
click at [371, 193] on button "button" at bounding box center [374, 188] width 11 height 13
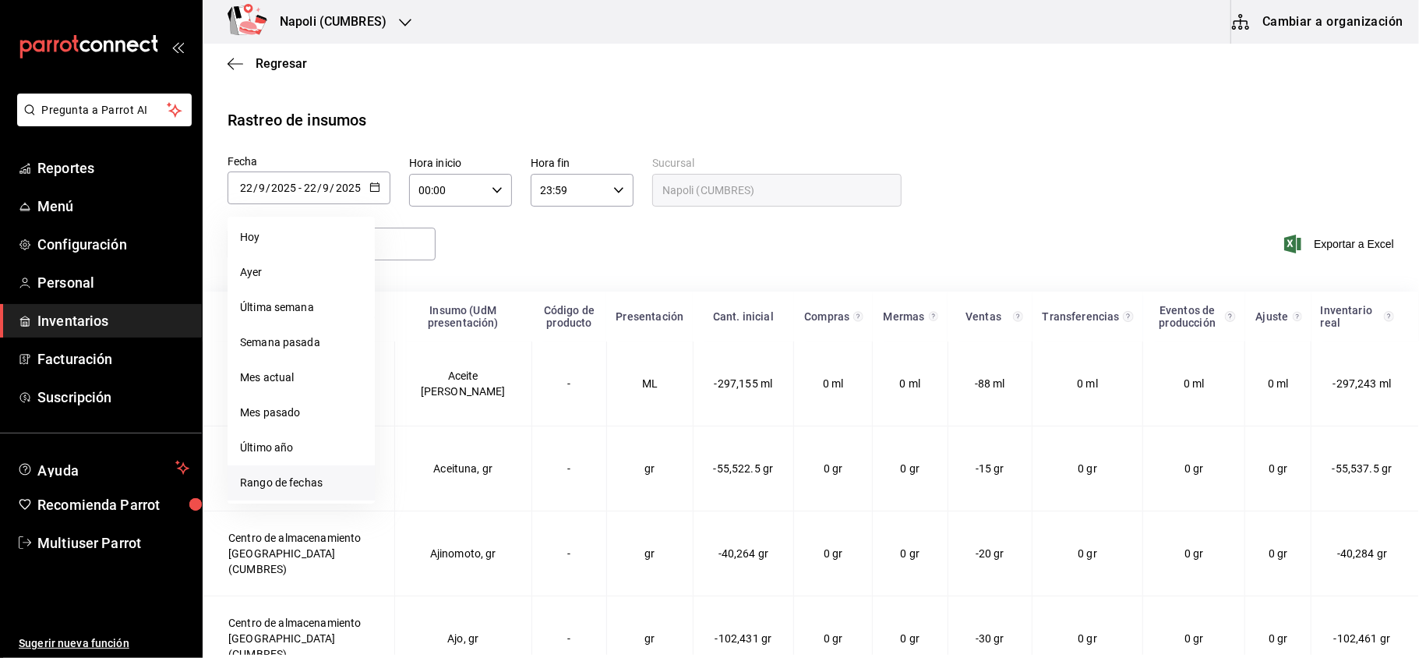
click at [323, 478] on li "Rango de fechas" at bounding box center [301, 482] width 147 height 35
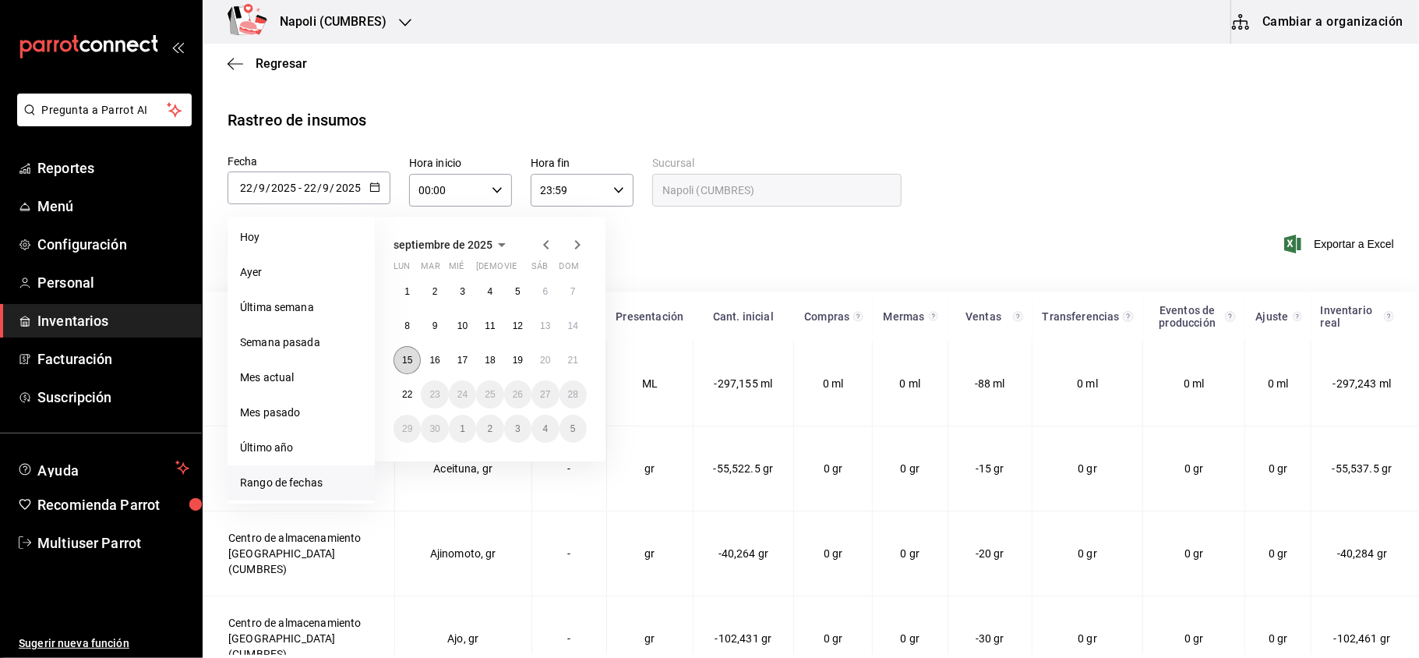
click at [415, 369] on button "15" at bounding box center [407, 360] width 27 height 28
click at [572, 363] on abbr "21" at bounding box center [573, 360] width 10 height 11
type input "[DATE]"
type input "15"
type input "[DATE]"
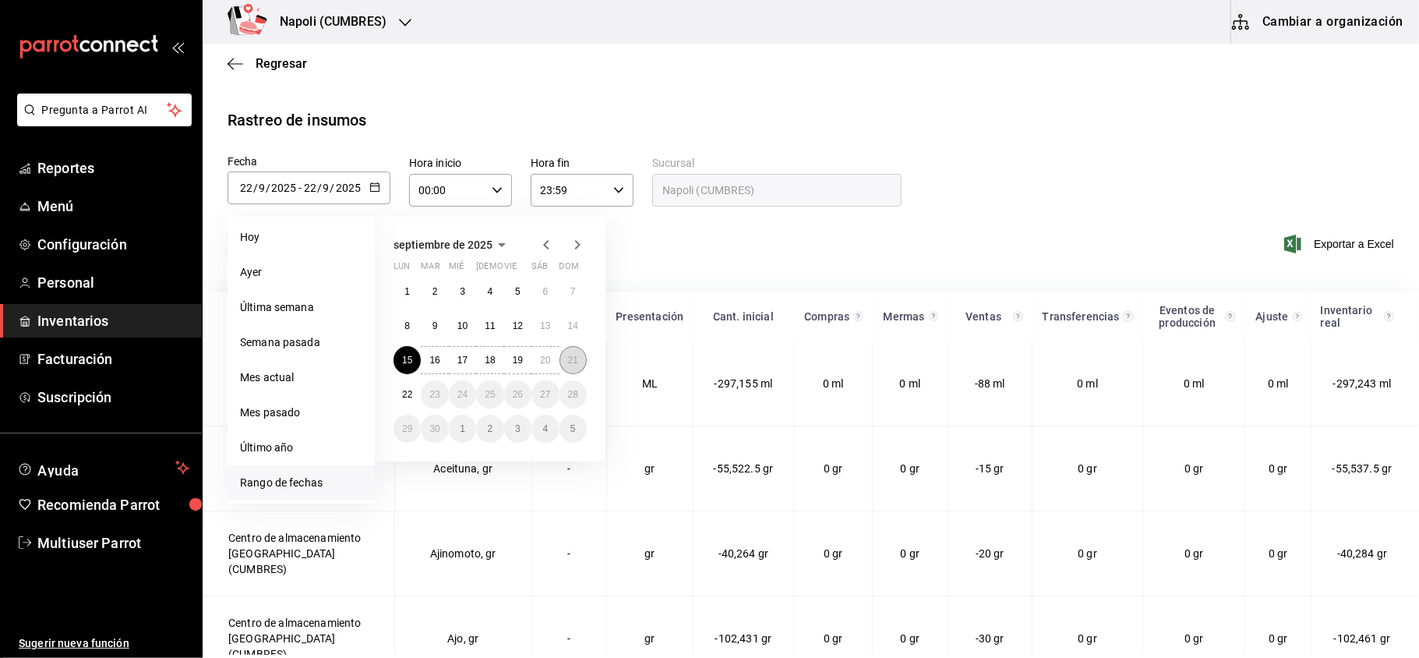
type input "21"
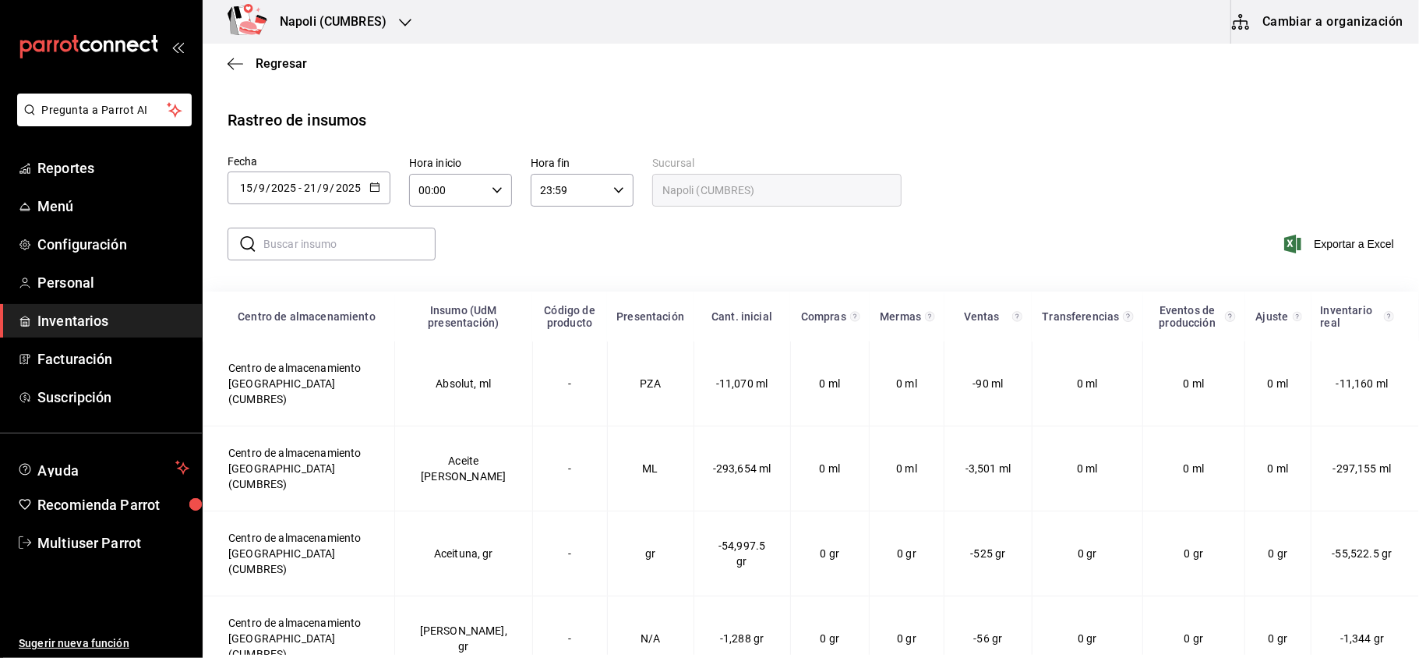
click at [337, 249] on input "text" at bounding box center [349, 243] width 172 height 31
click at [349, 245] on input "text" at bounding box center [349, 243] width 172 height 31
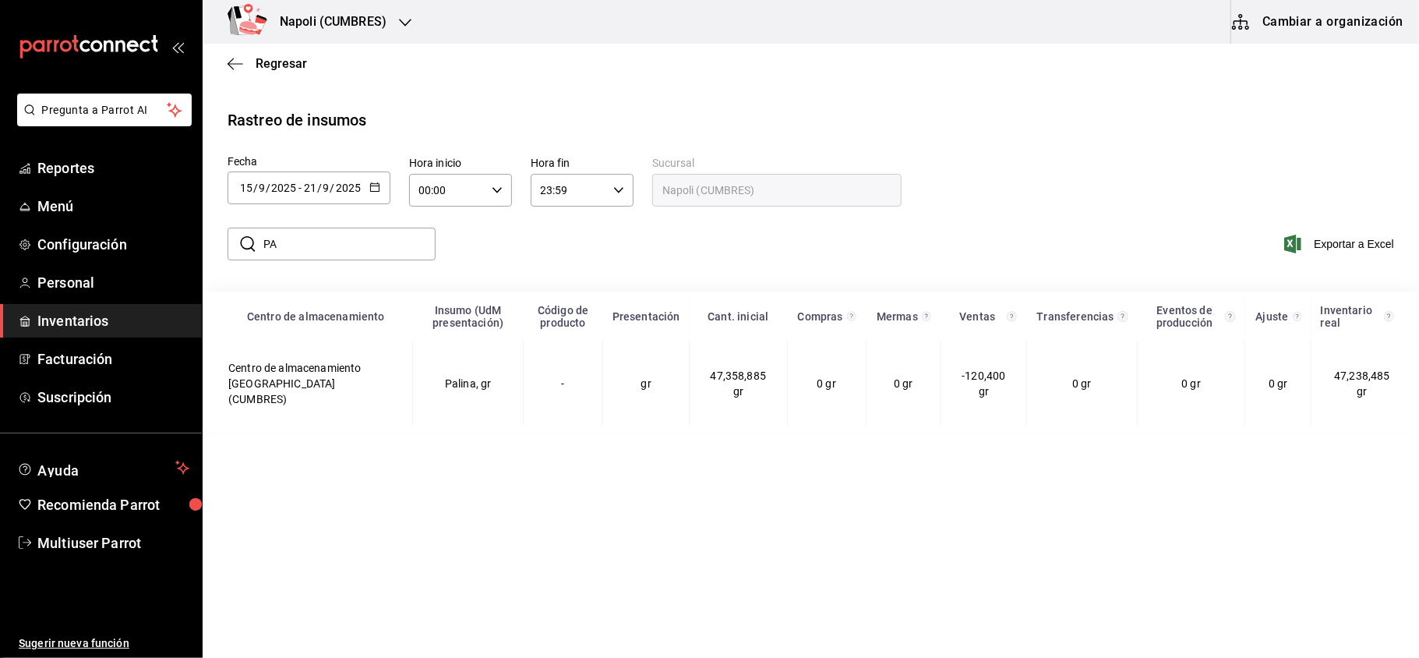
type input "P"
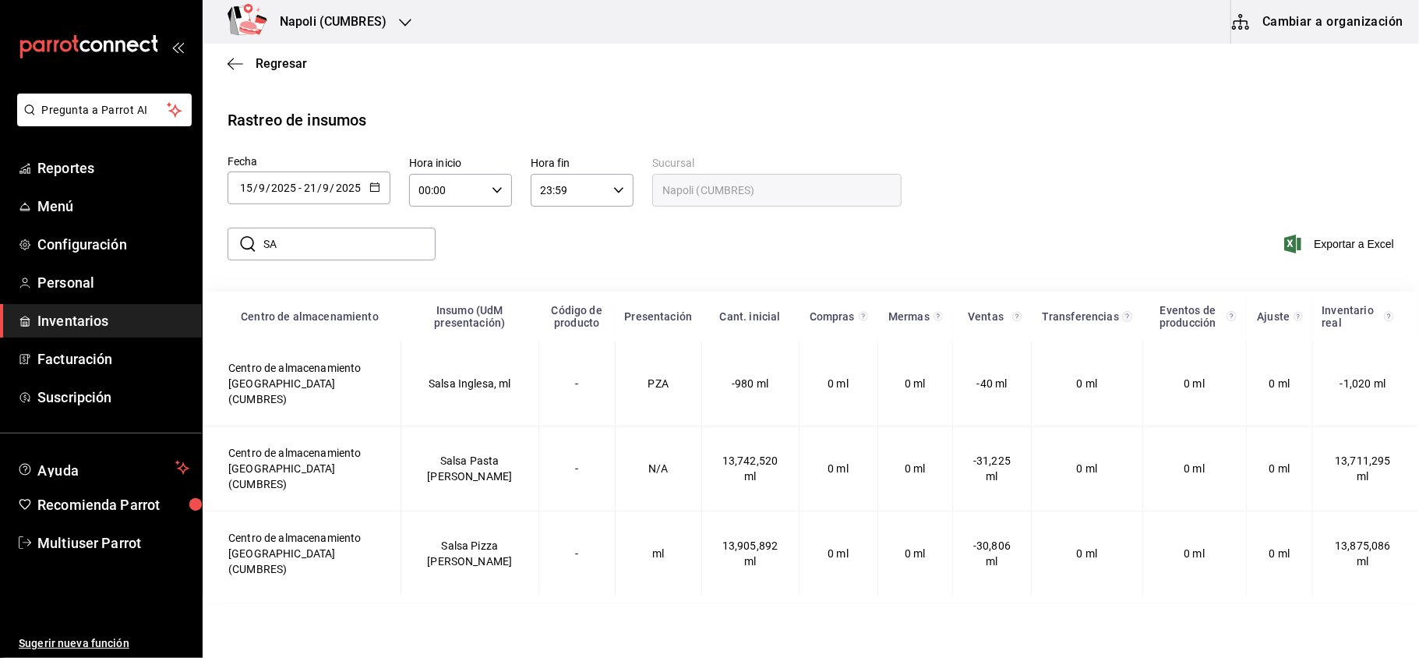
type input "S"
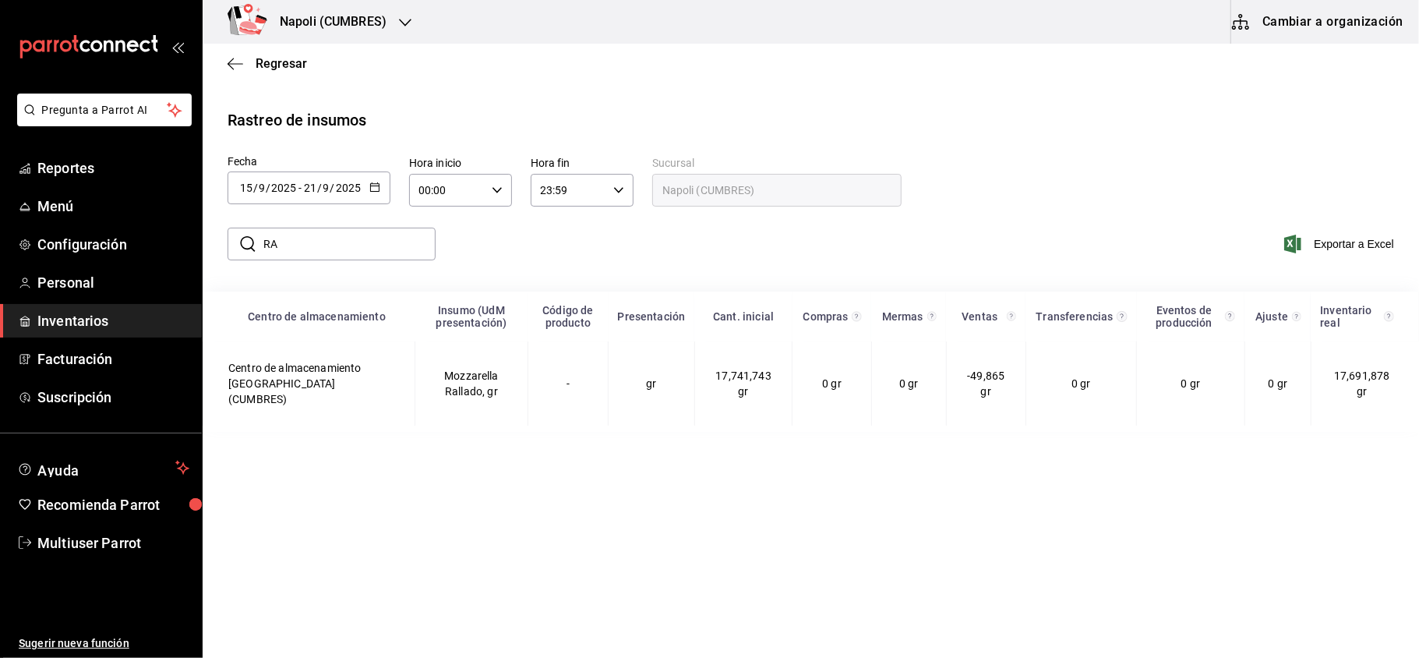
type input "R"
type input "S"
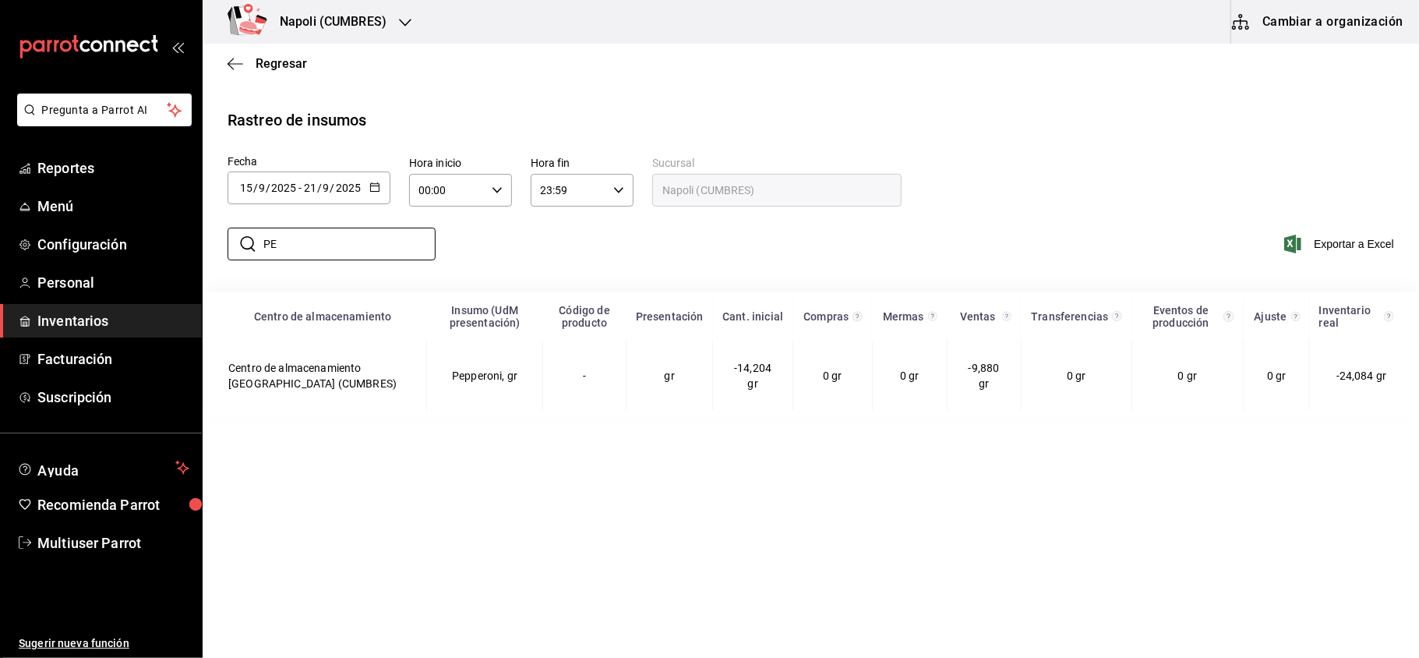
type input "P"
type input "C"
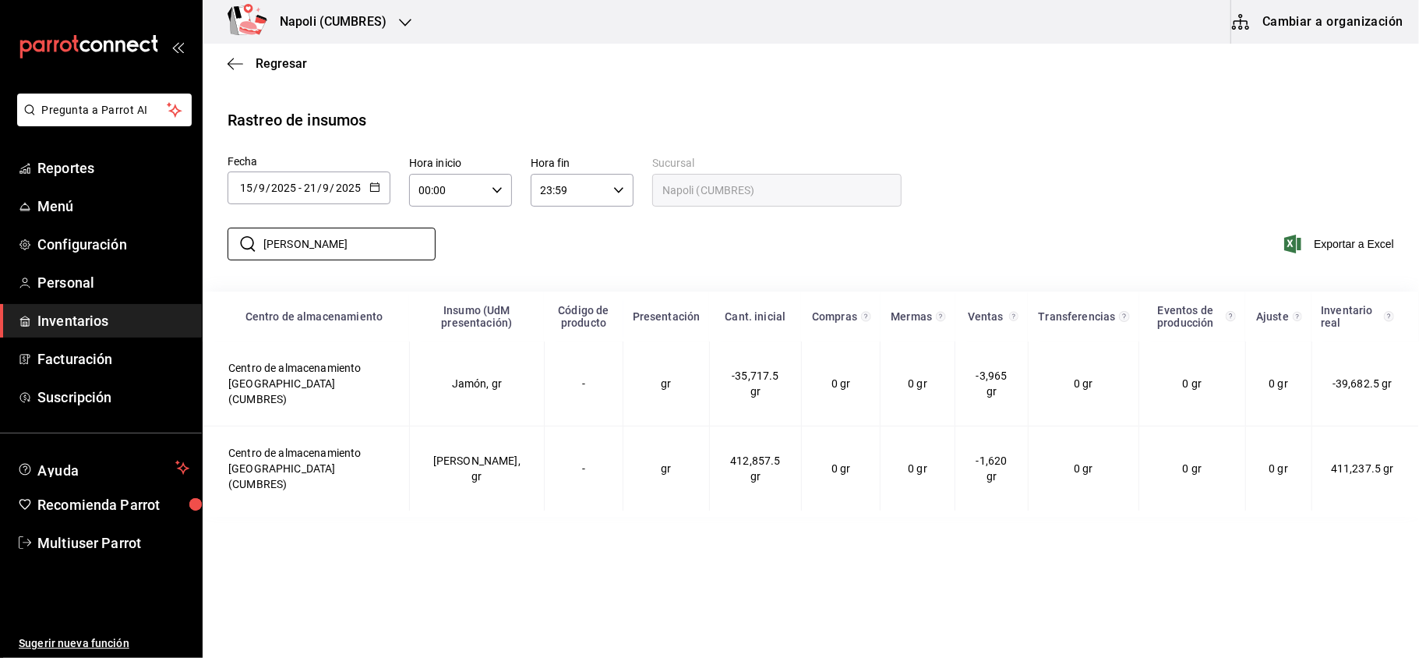
type input "J"
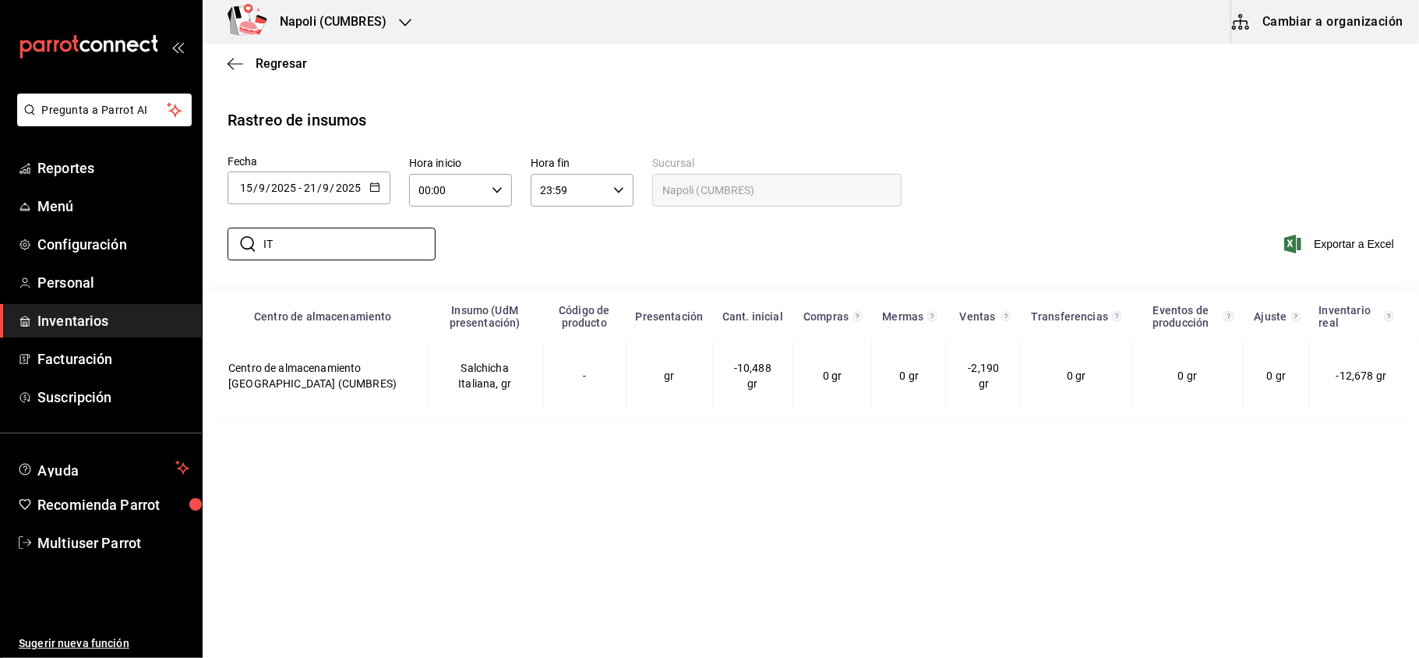
type input "I"
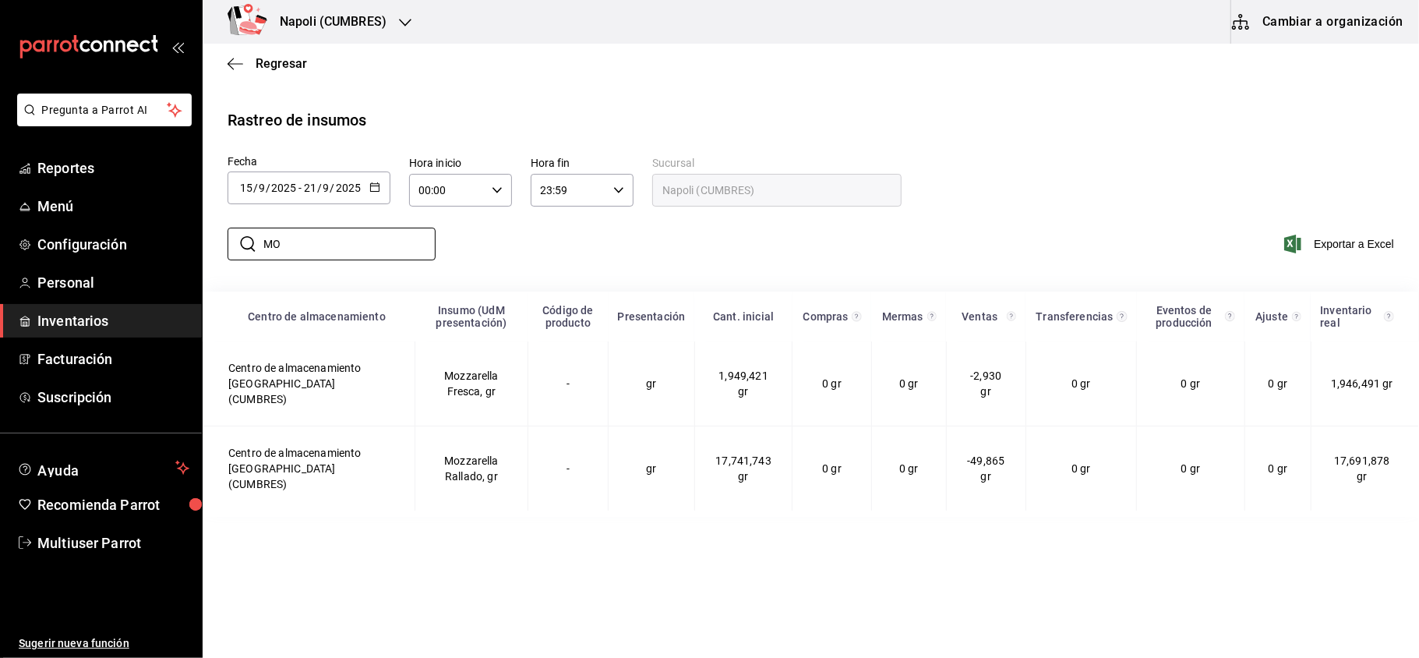
type input "M"
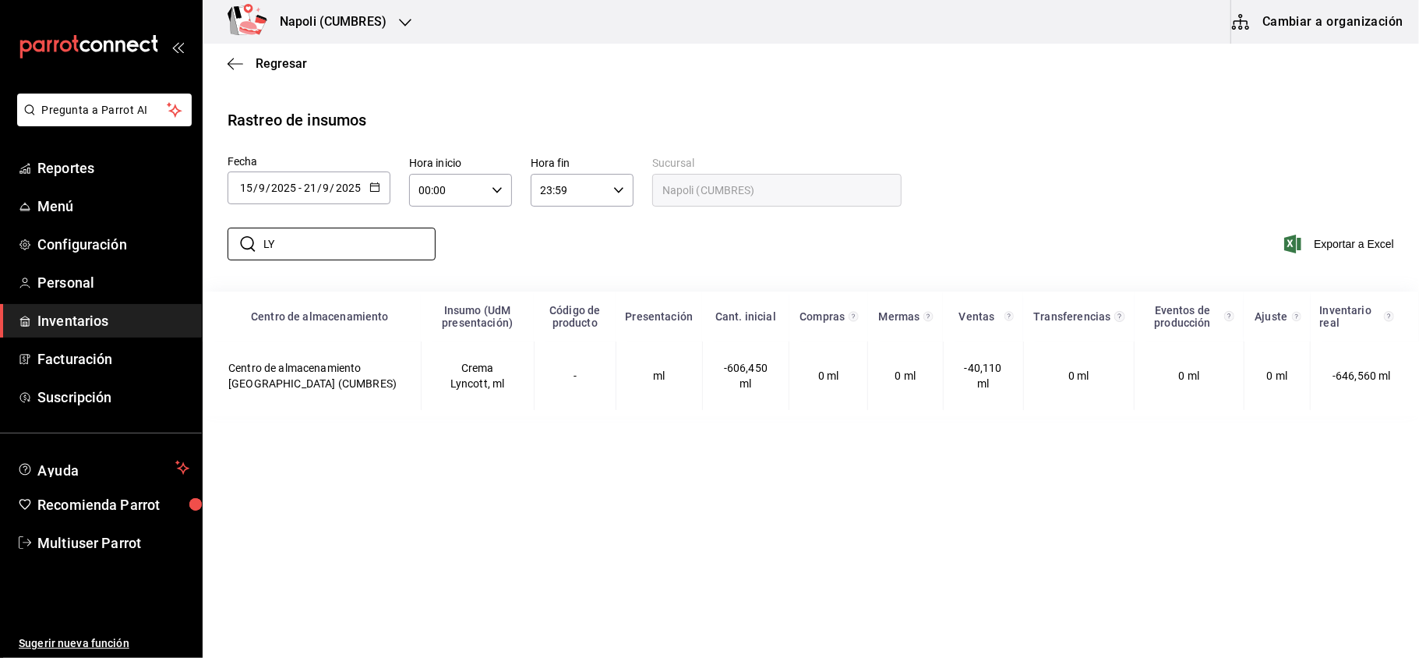
type input "L"
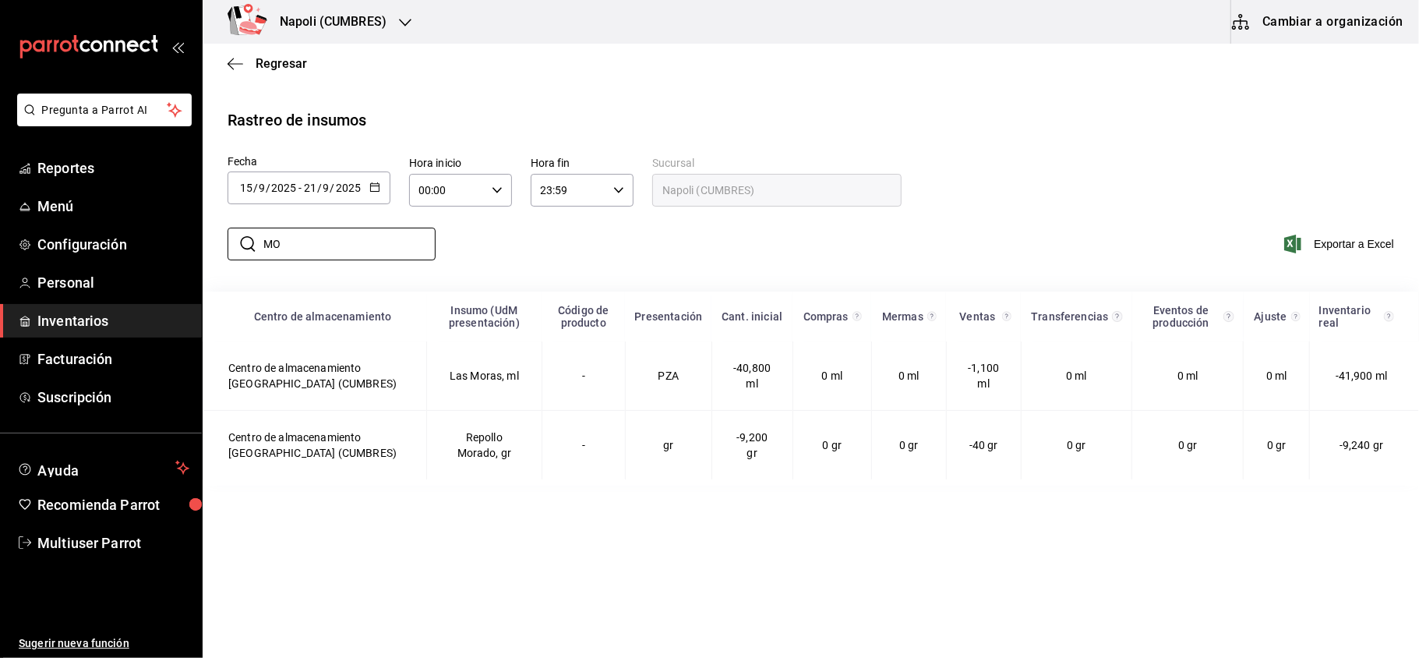
type input "M"
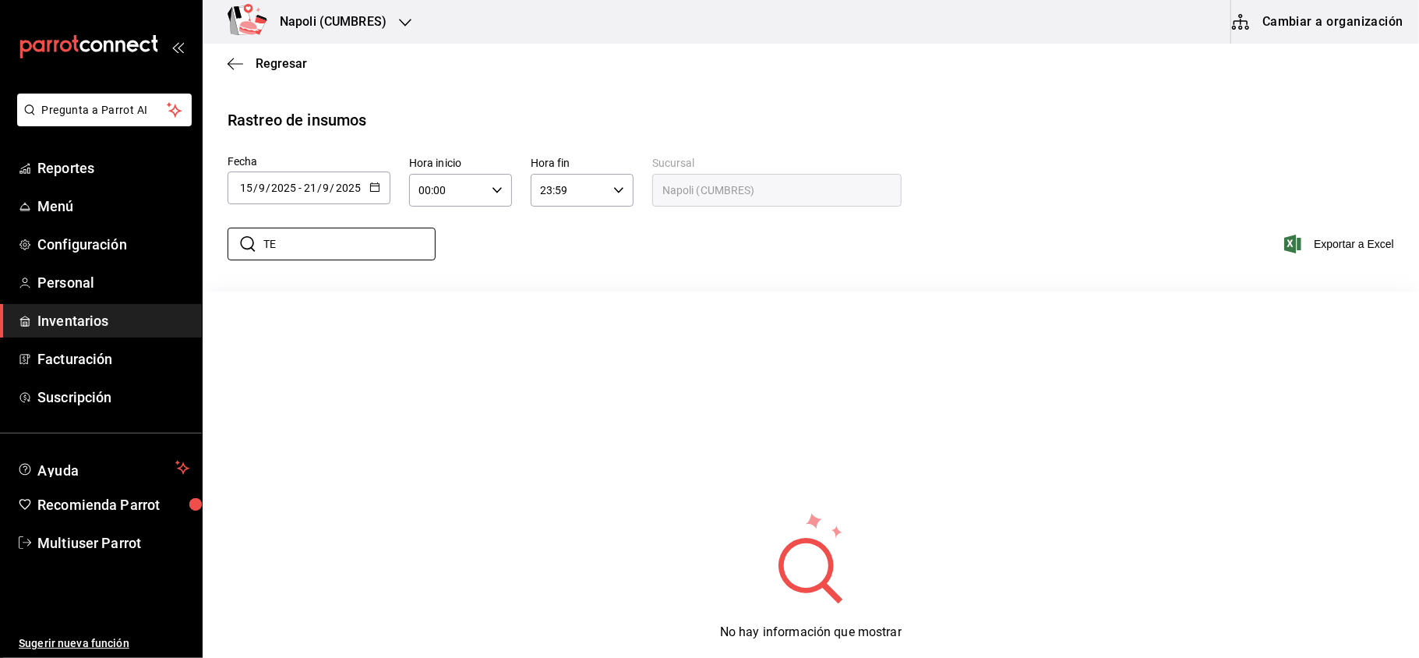
type input "T"
type input "A"
type input "3"
type input "2"
type input "N"
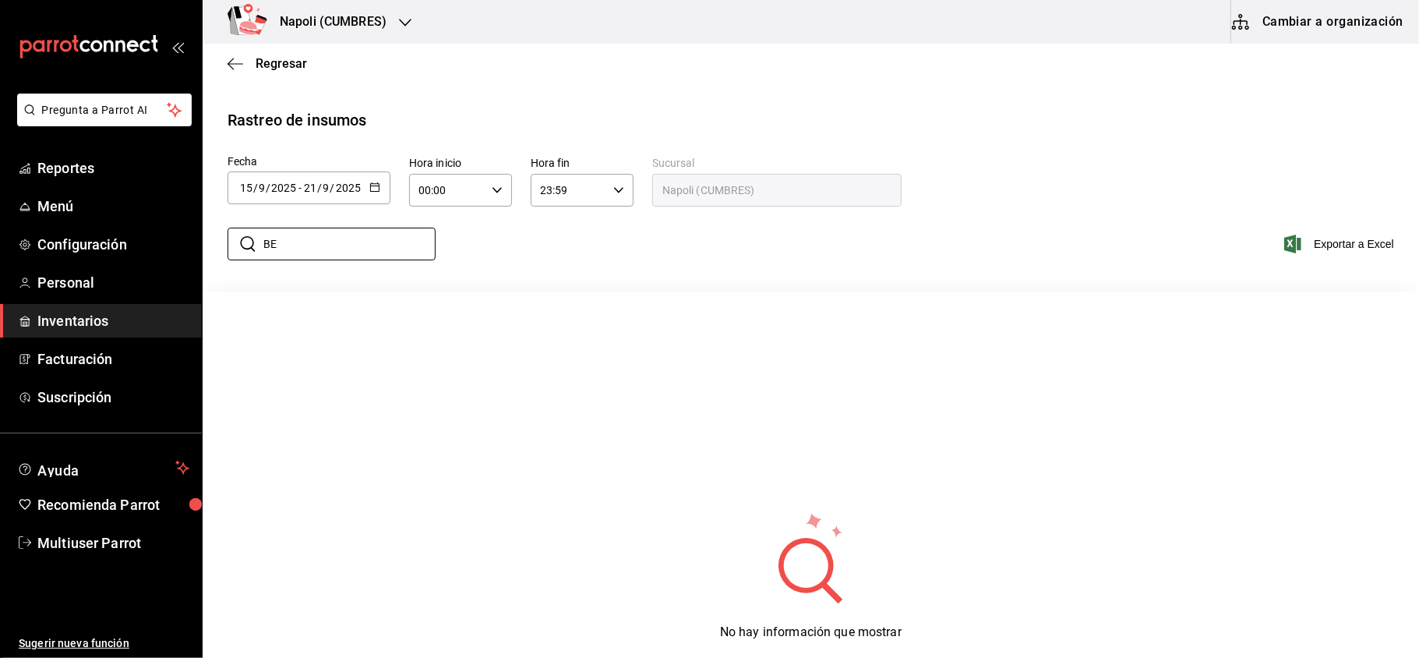
type input "B"
type input "H"
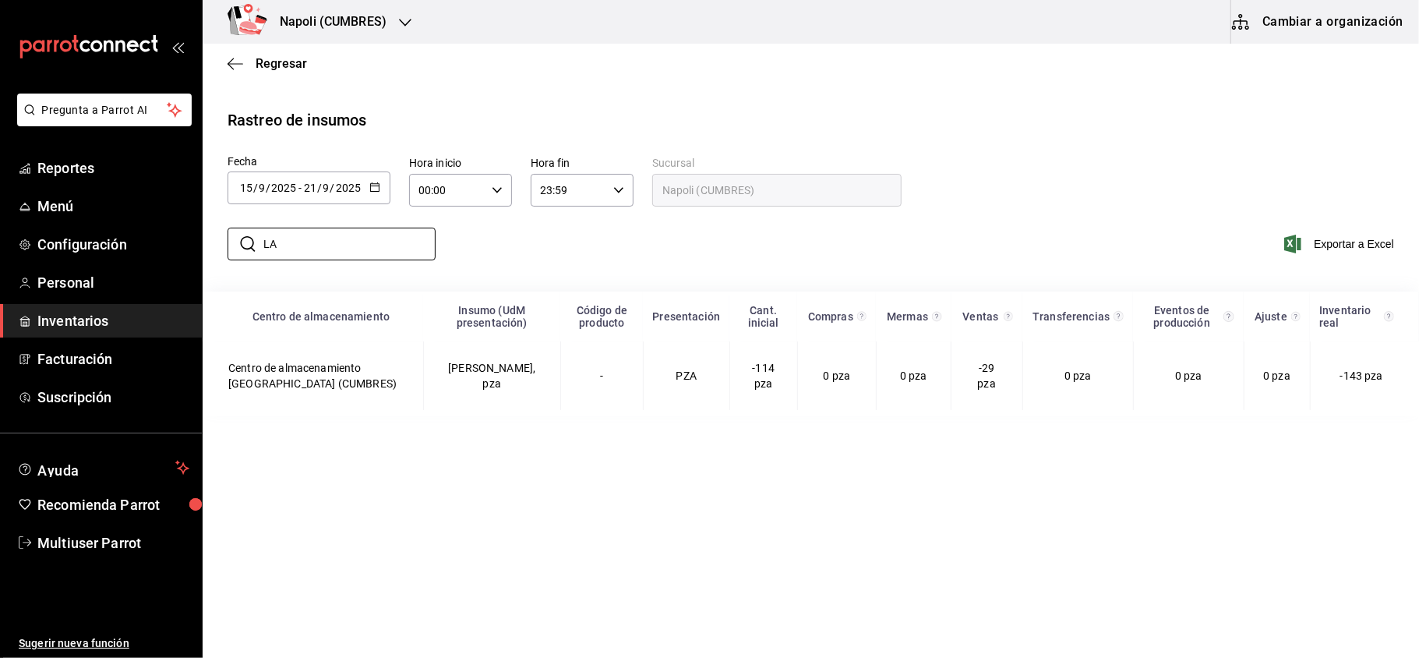
type input "L"
type input "F"
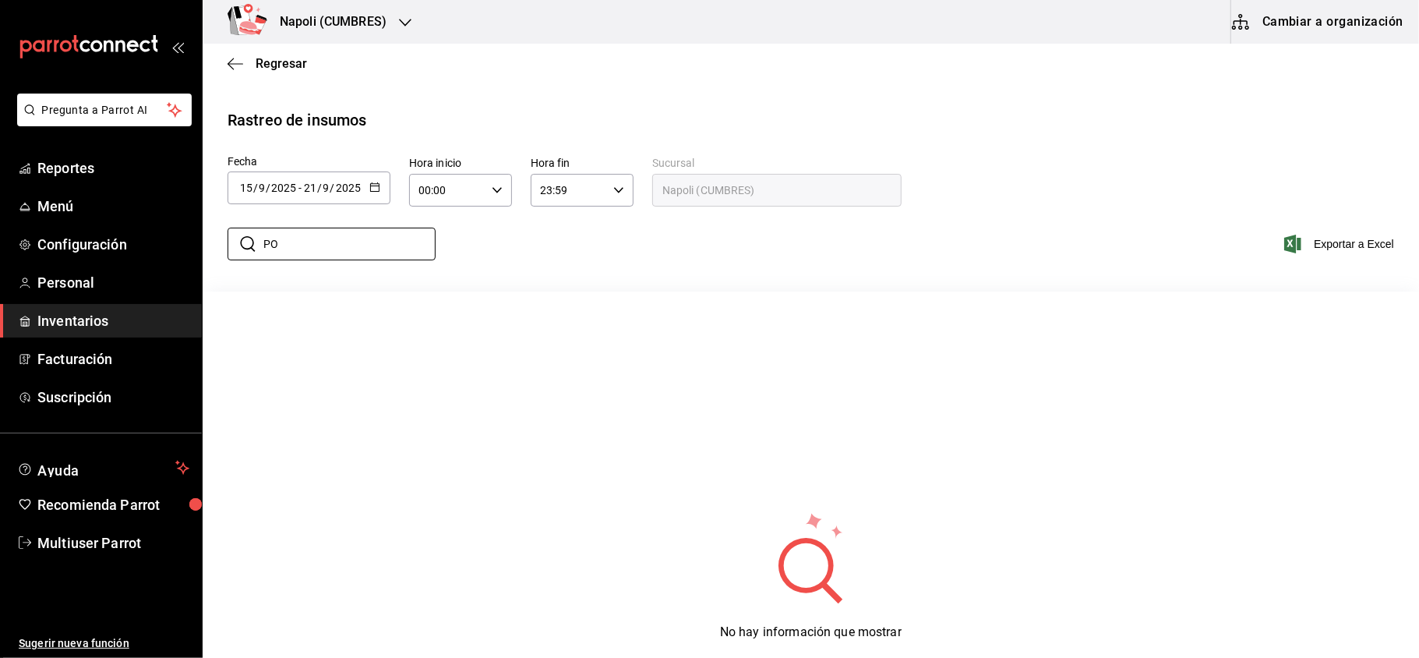
type input "P"
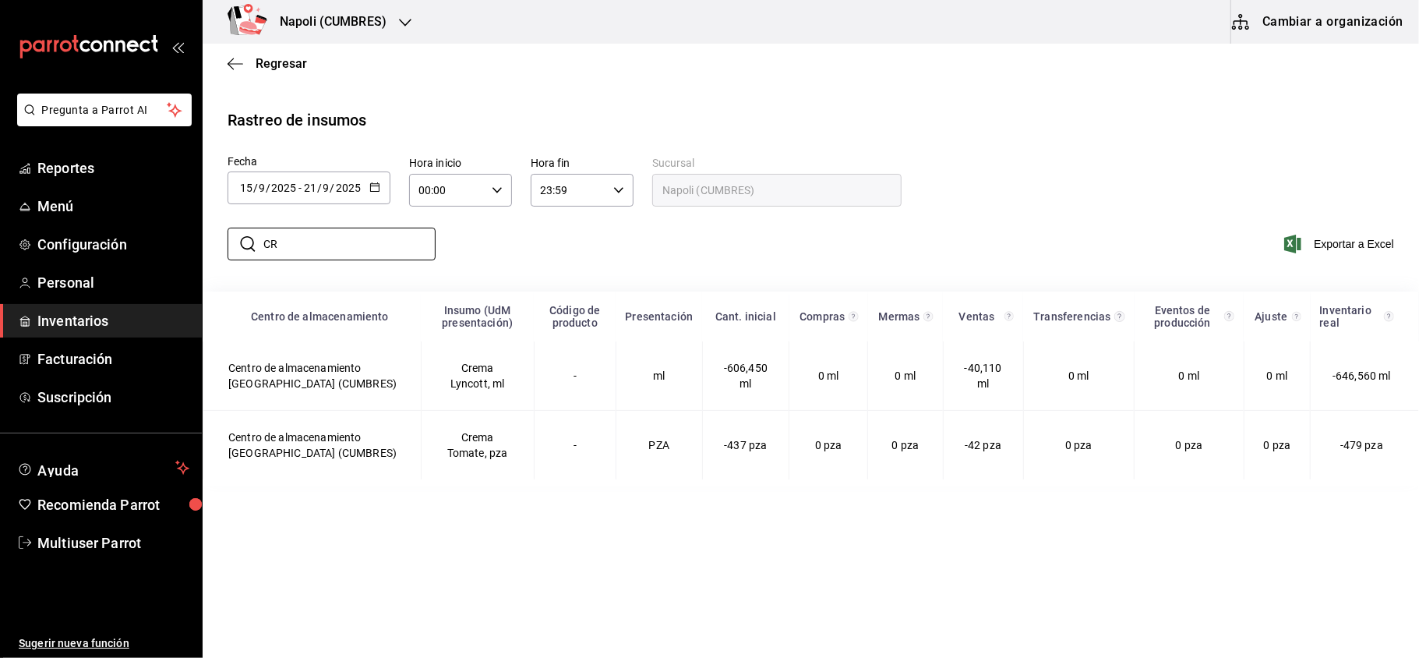
type input "C"
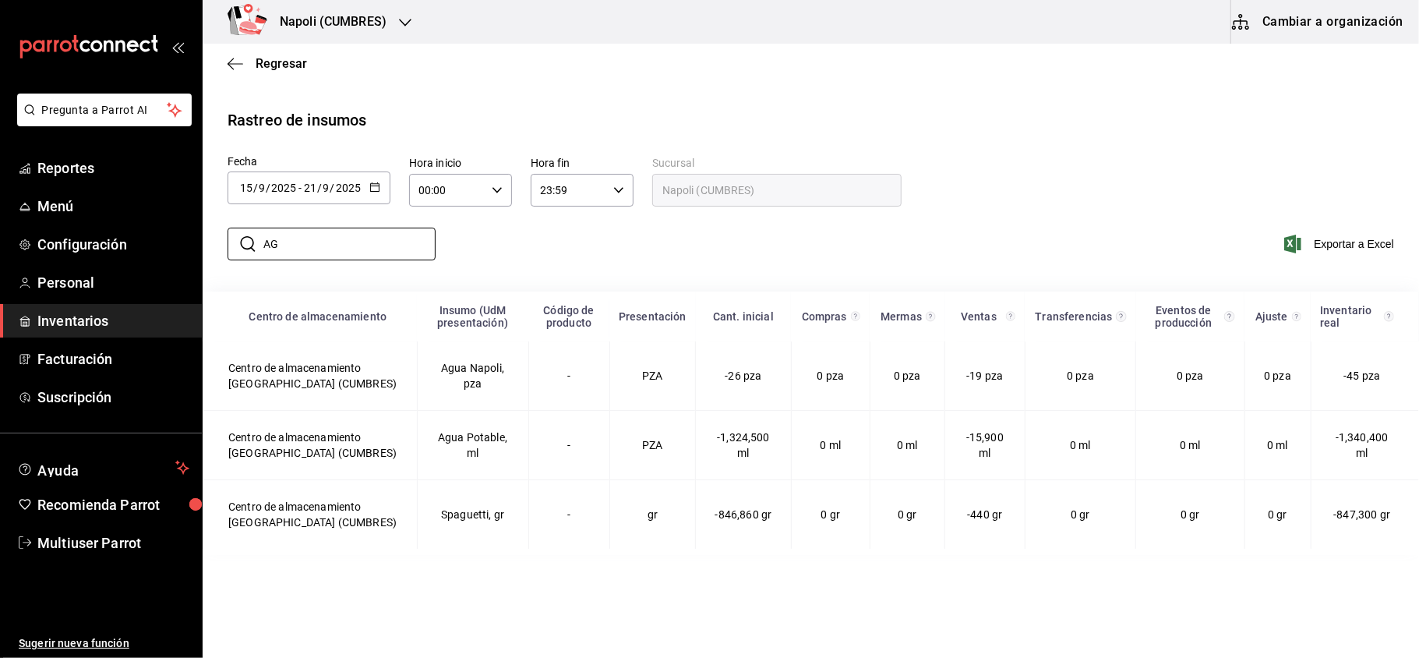
type input "A"
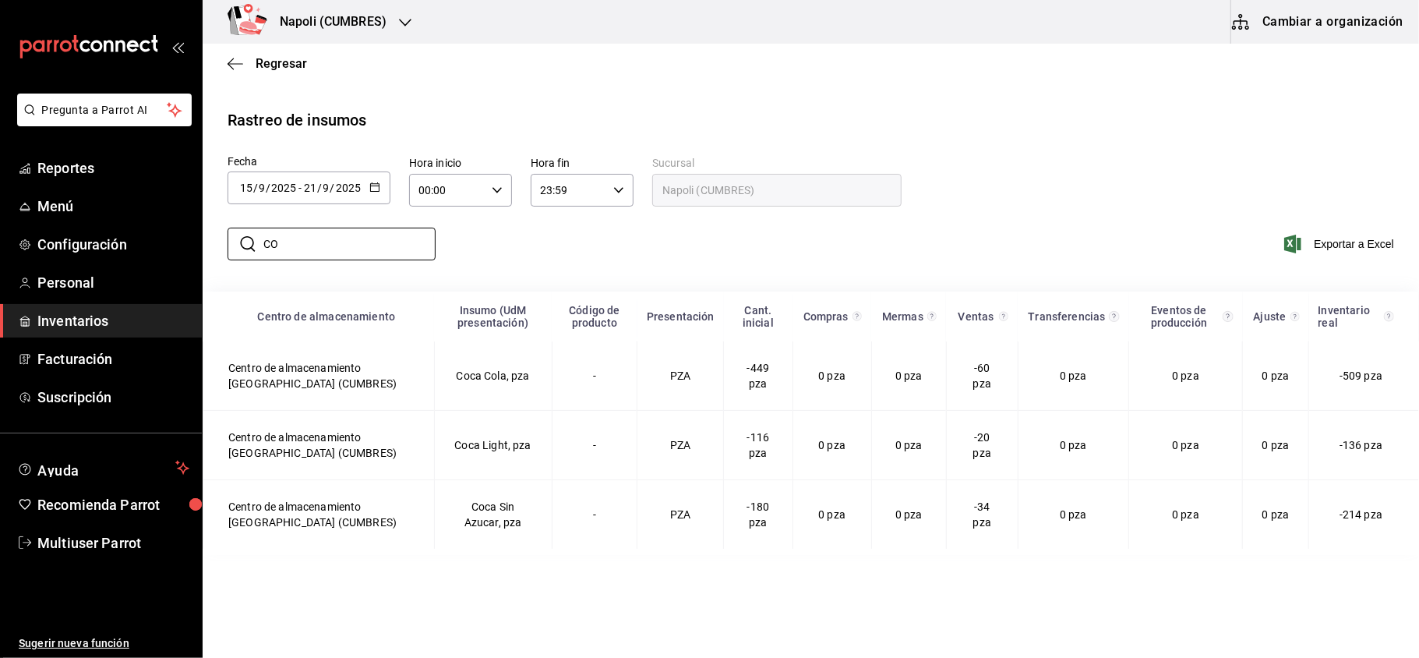
type input "C"
type input "G"
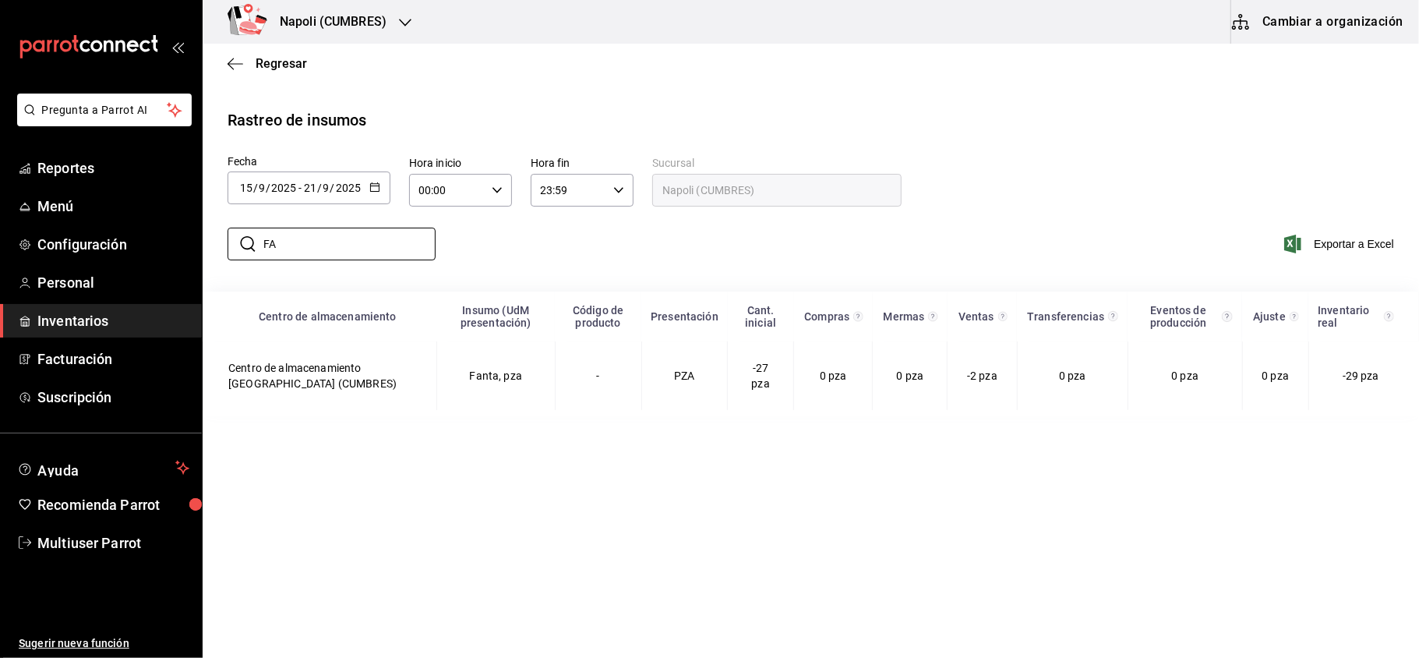
type input "F"
type input "S"
type input "J"
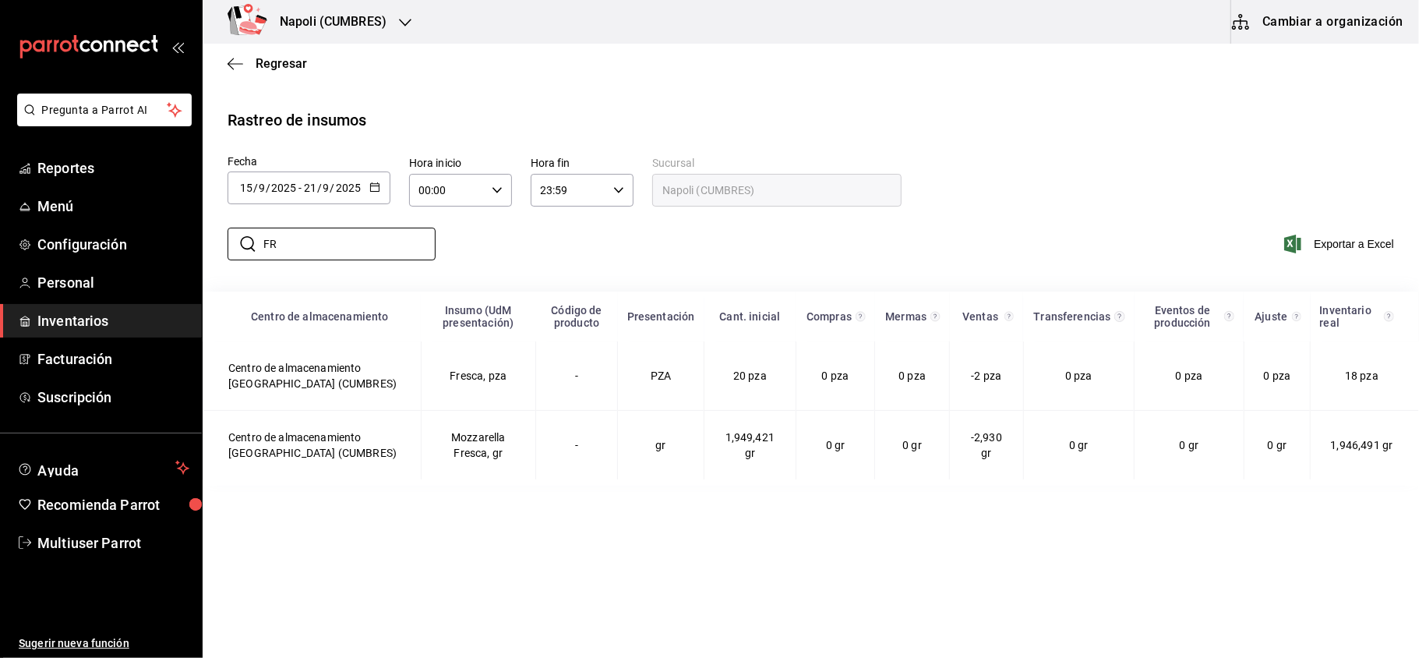
type input "F"
type input "S"
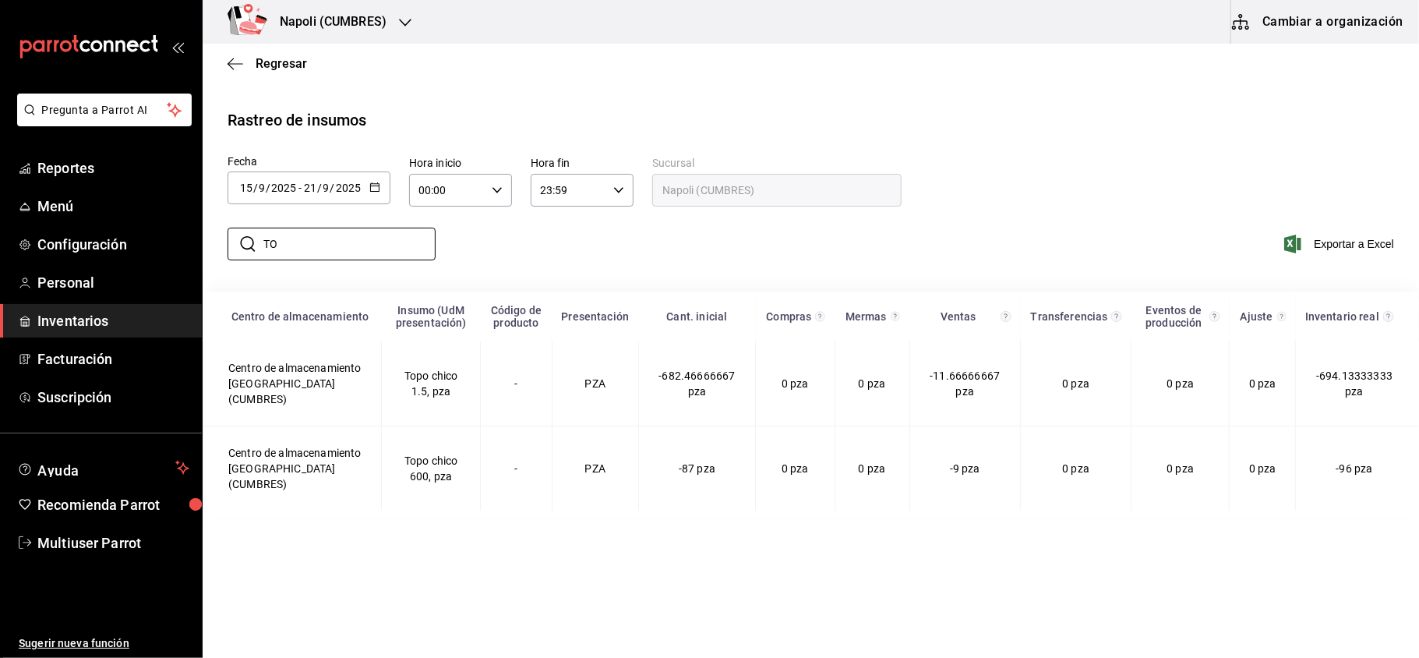
type input "T"
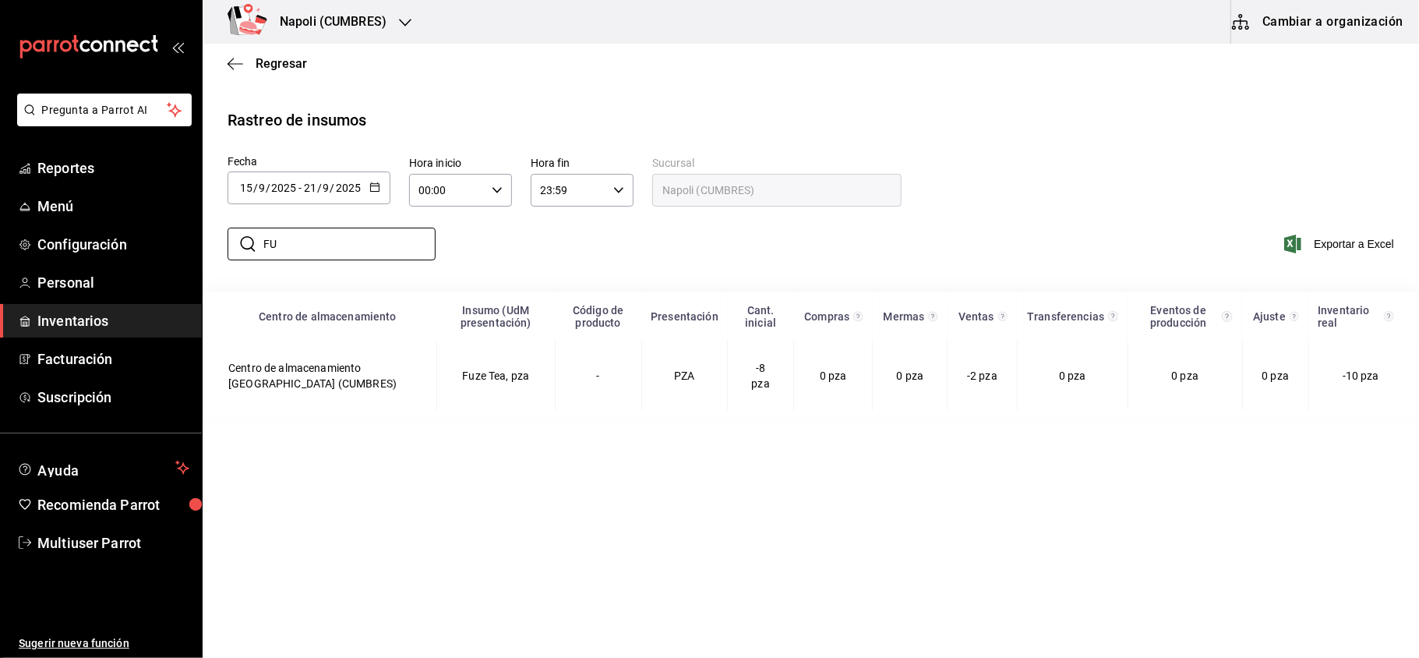
type input "F"
type input "J"
type input "T"
type input "C"
type input "B"
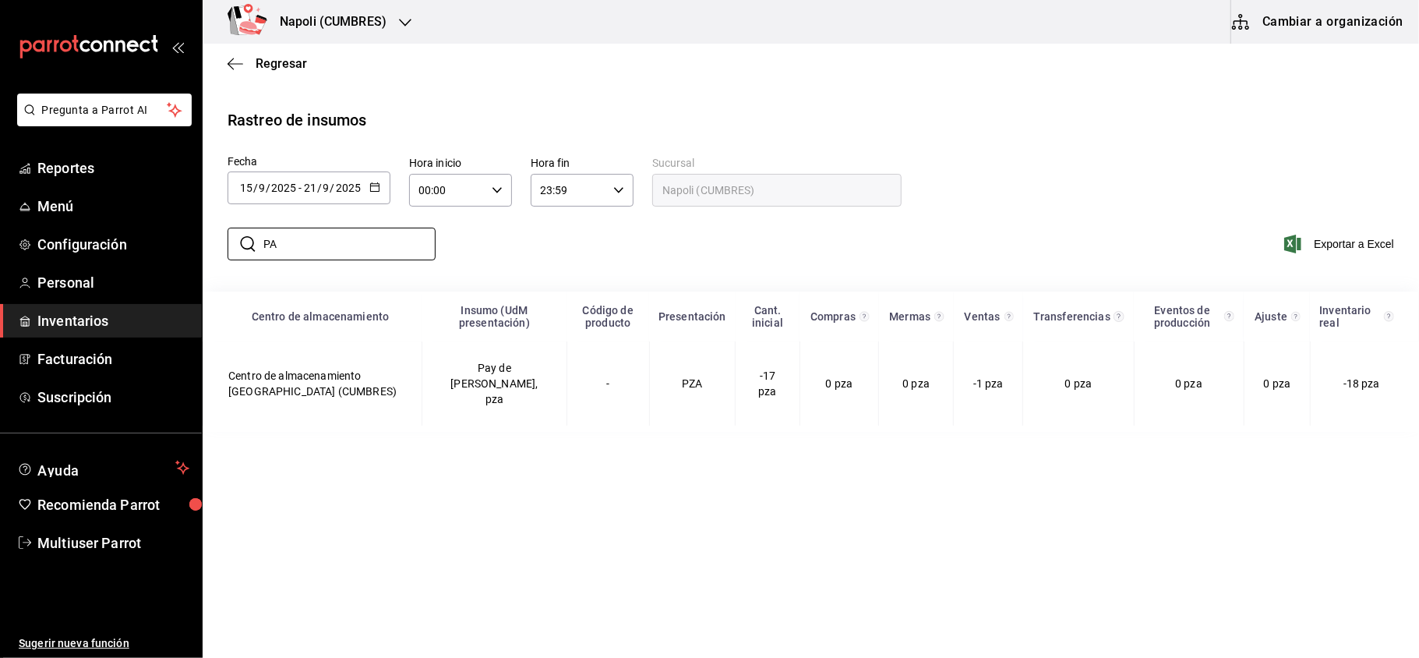
type input "P"
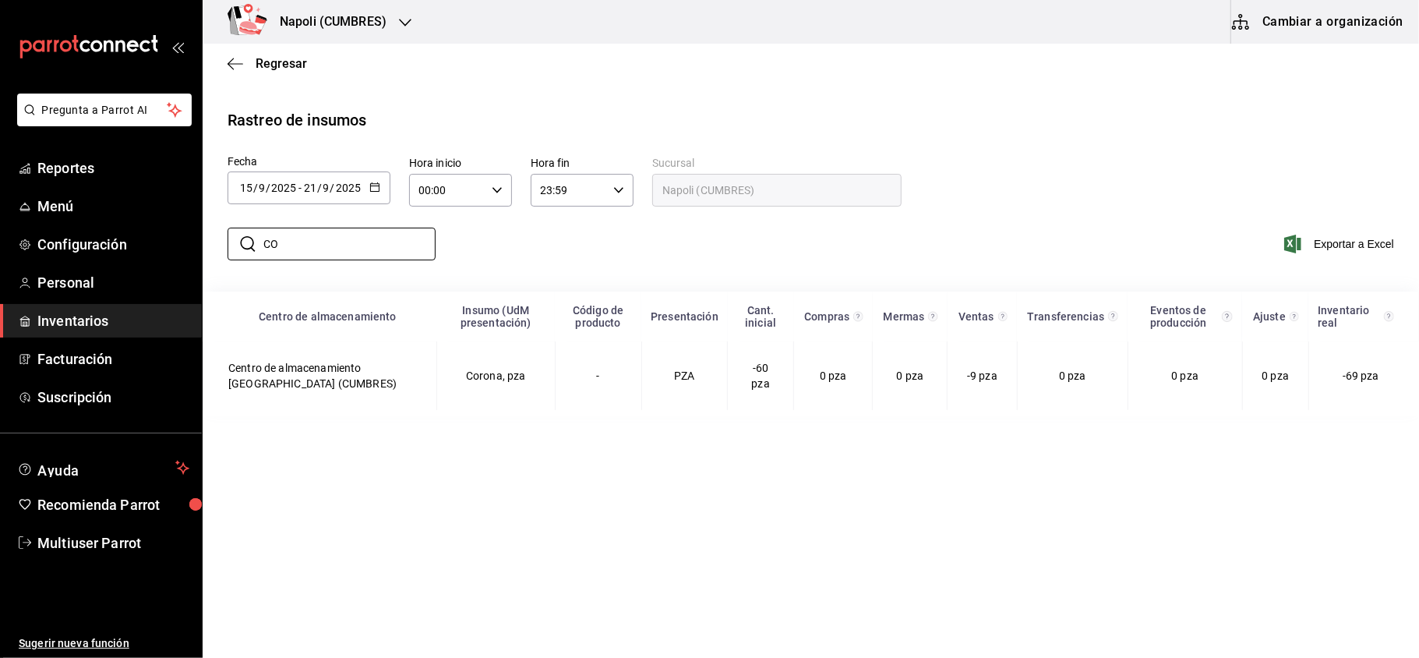
type input "C"
type input "V"
type input "M"
type input "U"
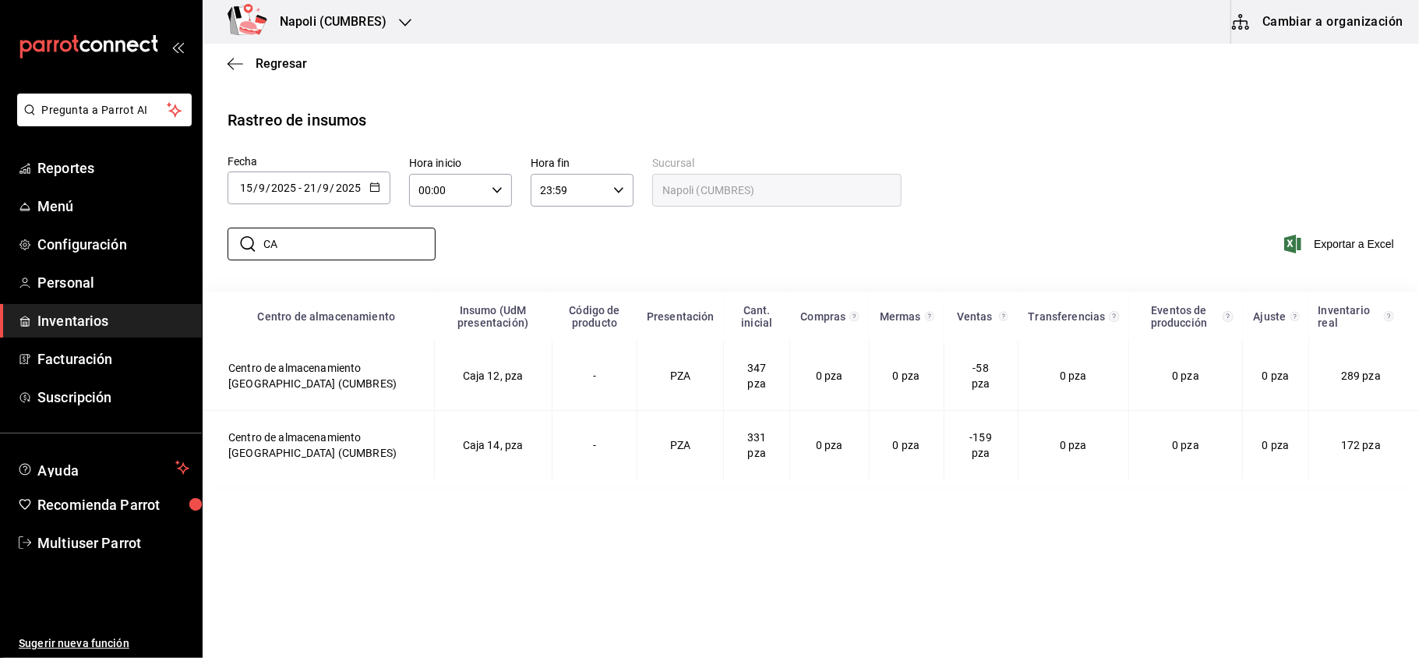
type input "C"
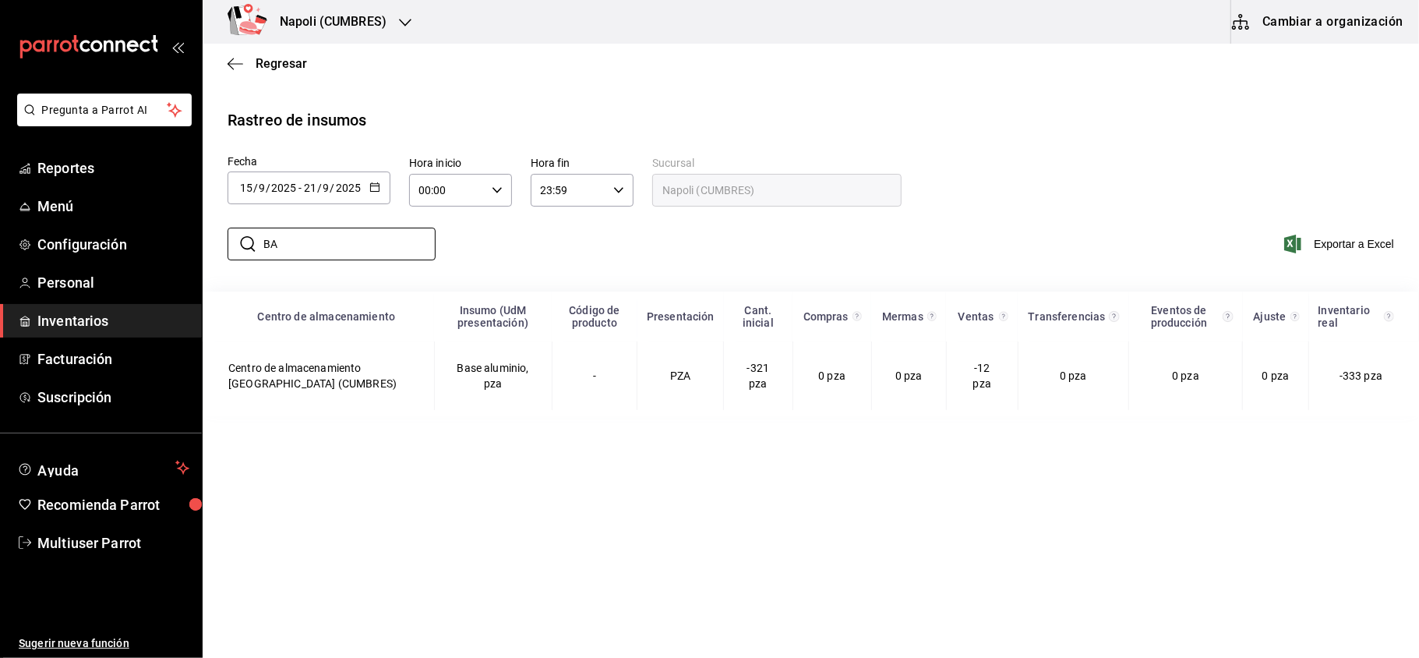
type input "B"
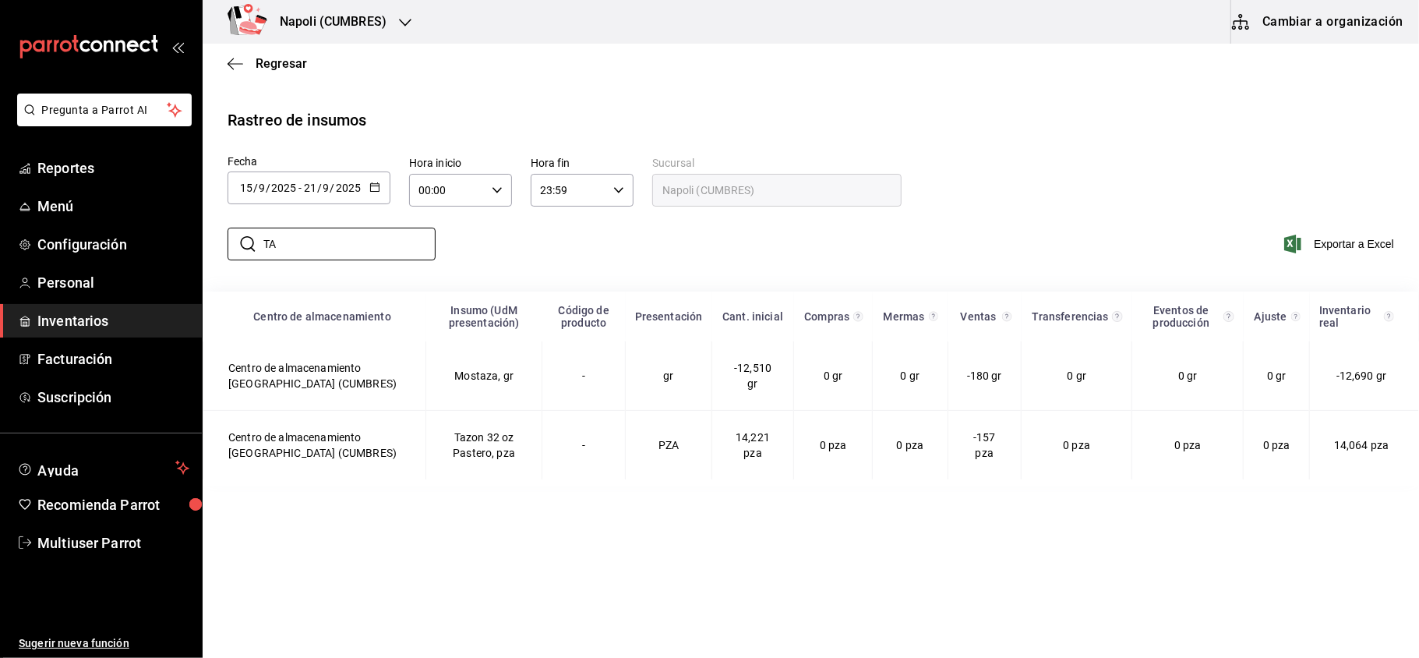
type input "T"
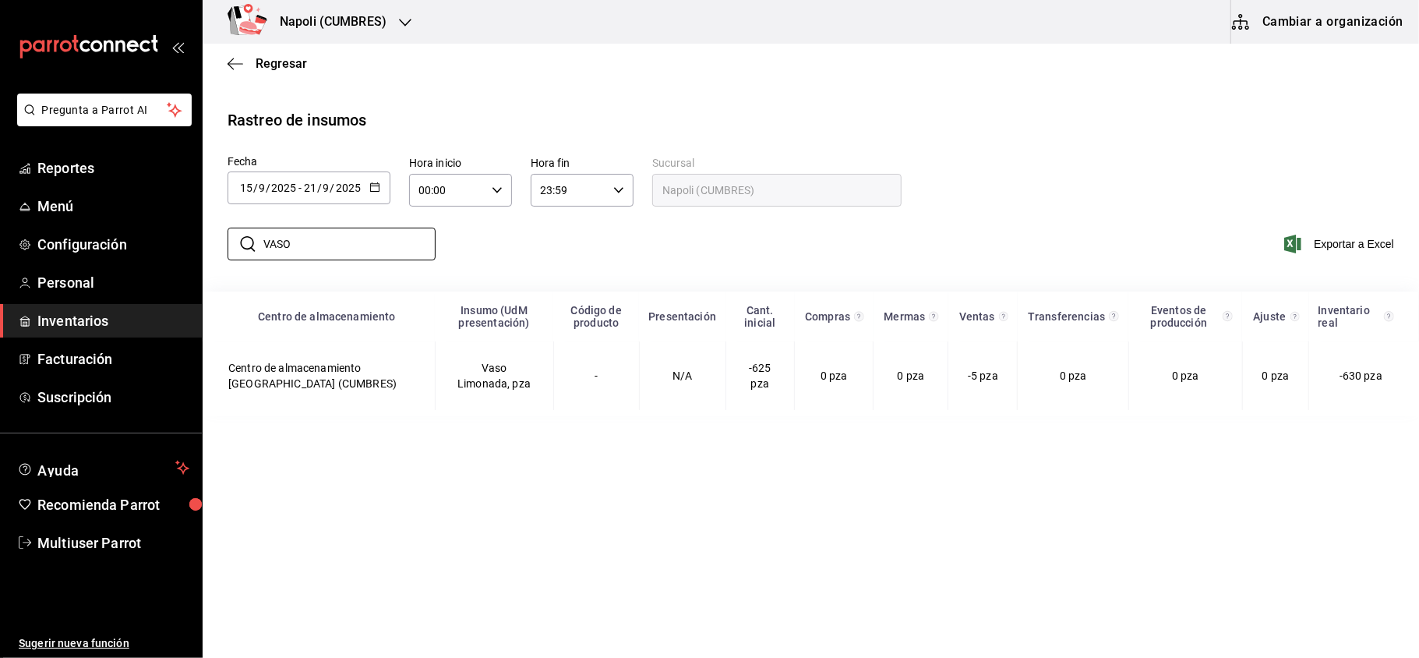
type input "VASO"
